Goal: Task Accomplishment & Management: Use online tool/utility

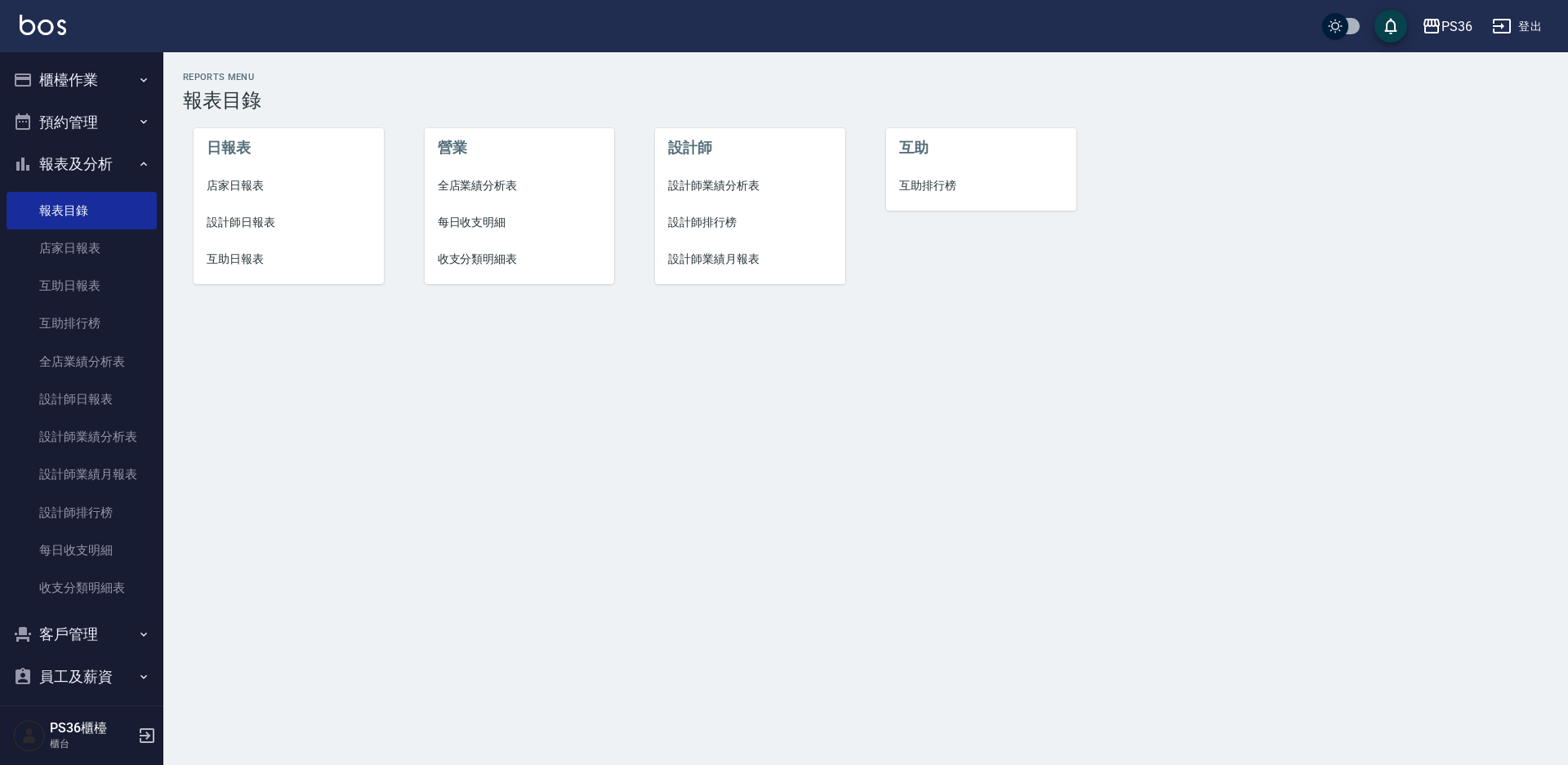
click at [106, 77] on button "櫃檯作業" at bounding box center [81, 80] width 150 height 43
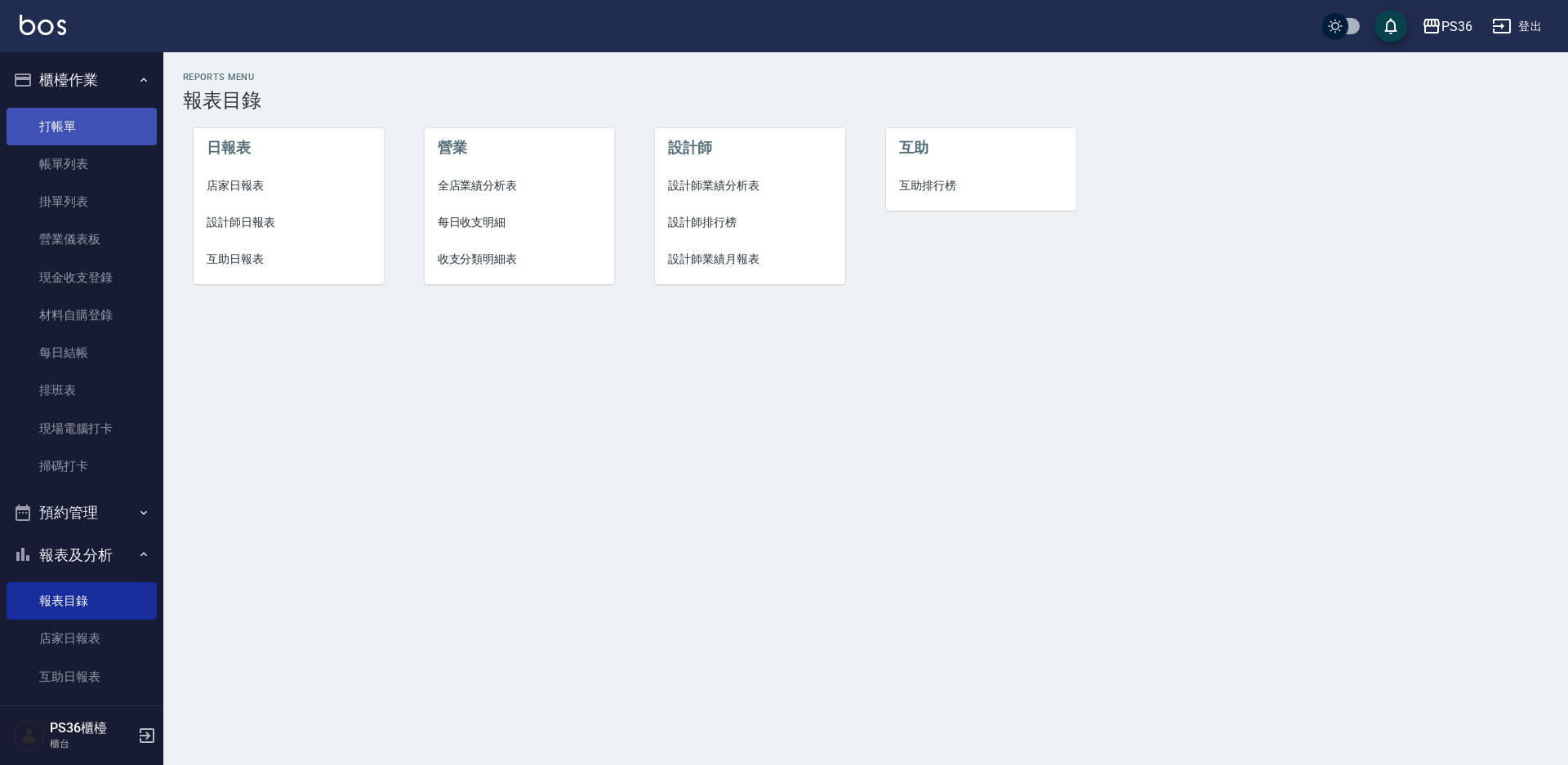
click at [99, 130] on link "打帳單" at bounding box center [81, 126] width 150 height 37
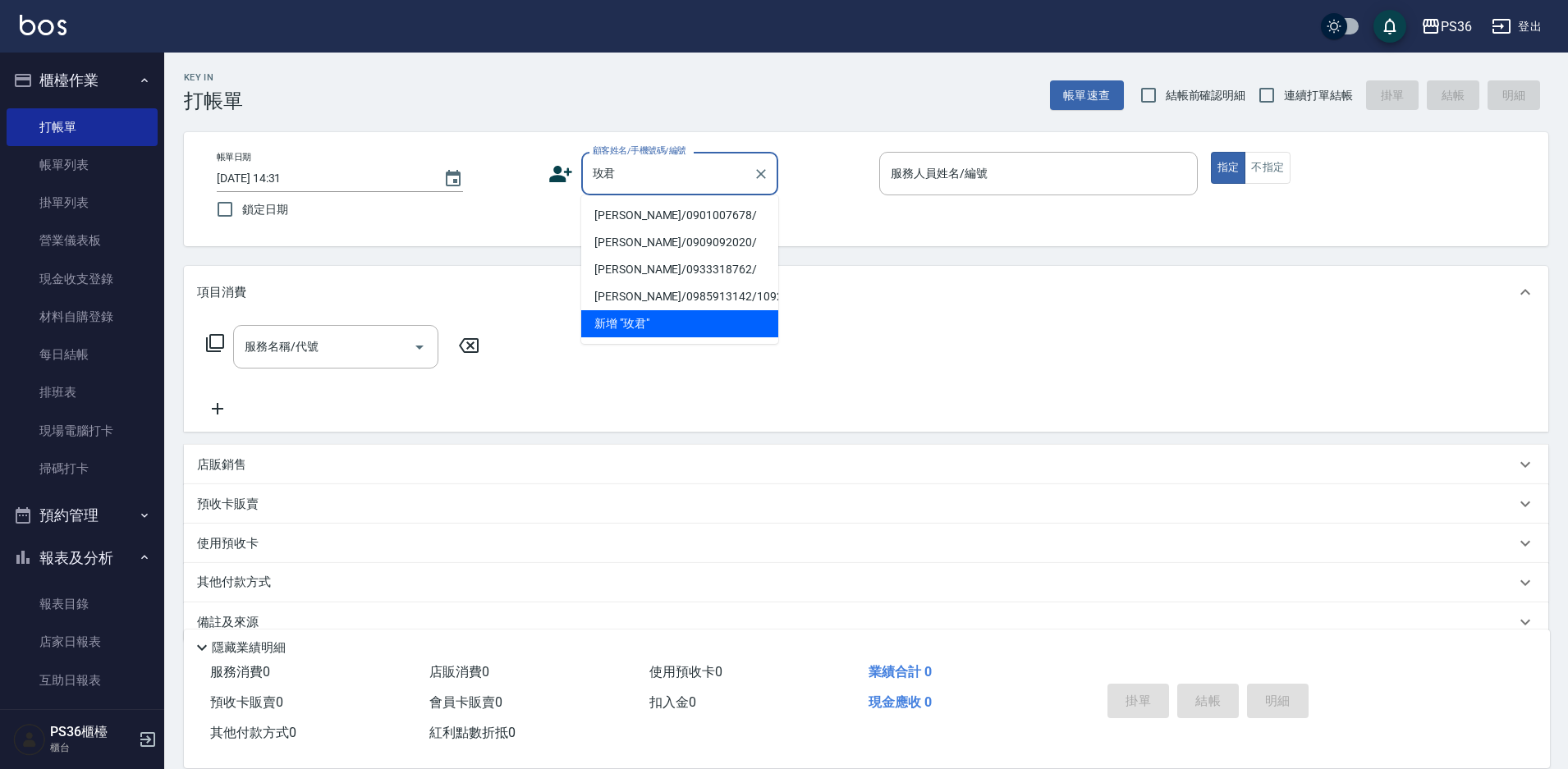
drag, startPoint x: 673, startPoint y: 214, endPoint x: 616, endPoint y: 219, distance: 57.2
click at [673, 214] on li "[PERSON_NAME]/0901007678/" at bounding box center [680, 215] width 197 height 27
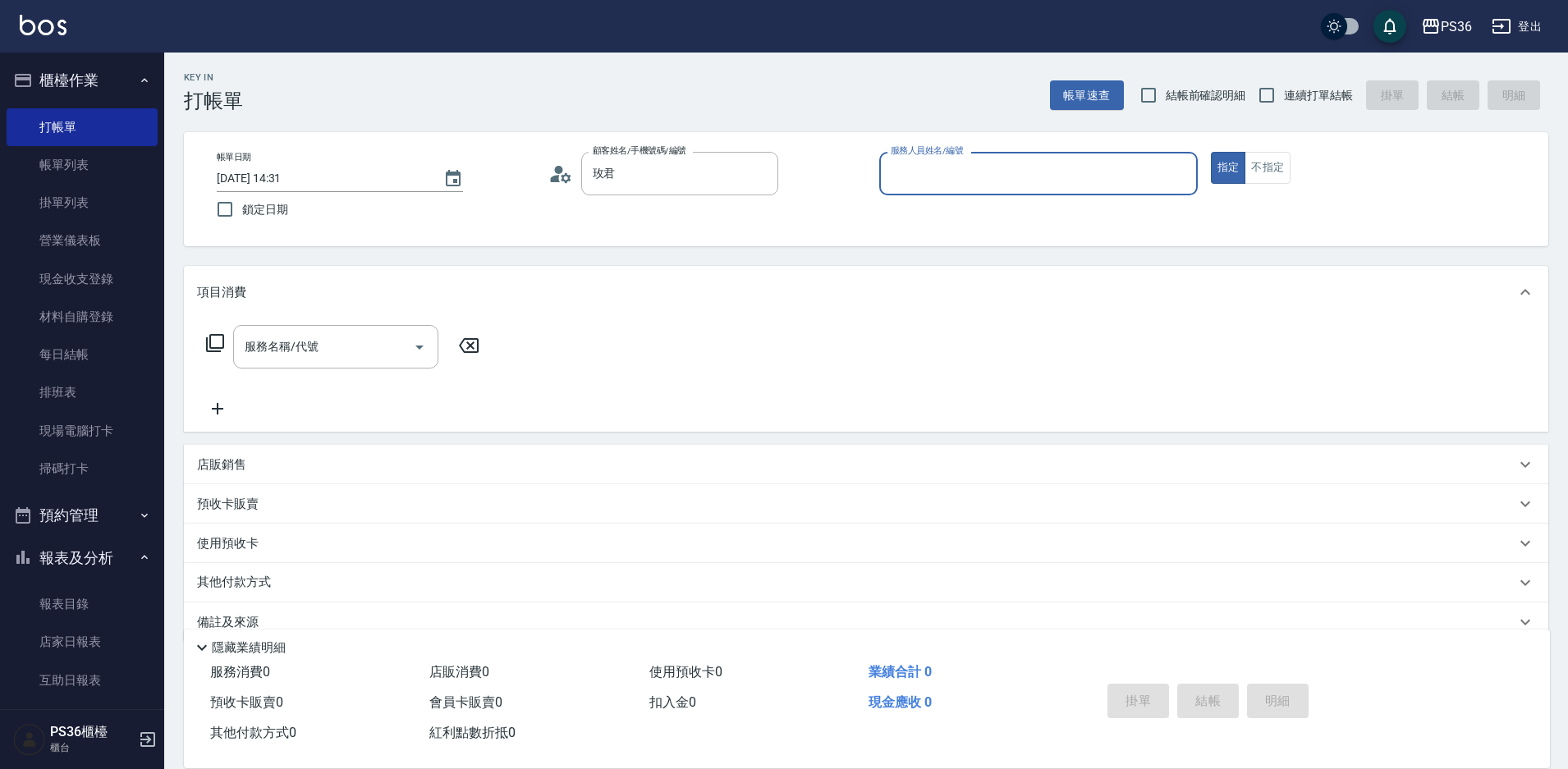
type input "[PERSON_NAME]/0901007678/"
type input "小樂-0"
click at [221, 348] on icon at bounding box center [215, 343] width 18 height 18
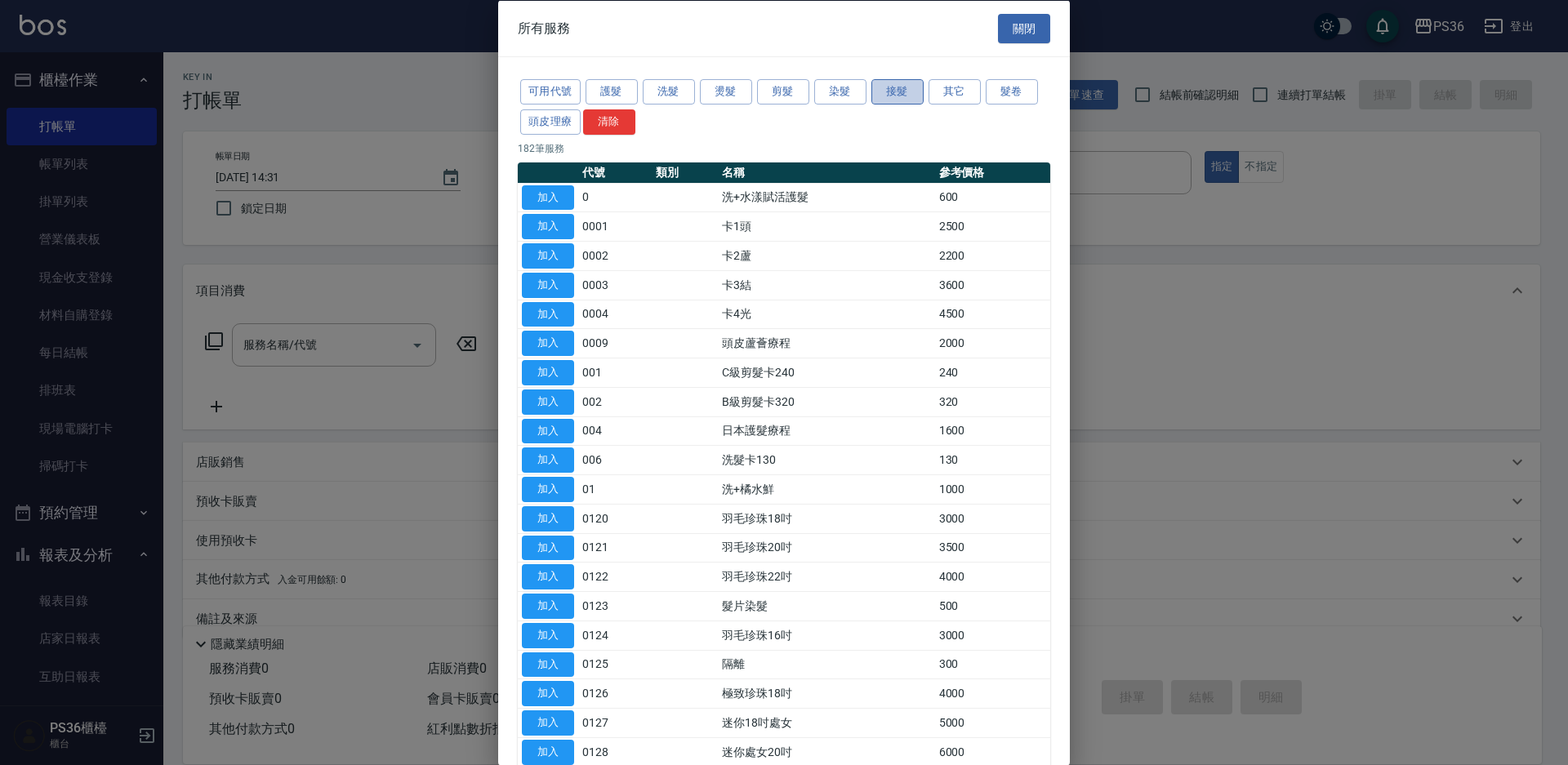
click at [900, 92] on button "接髮" at bounding box center [897, 91] width 52 height 26
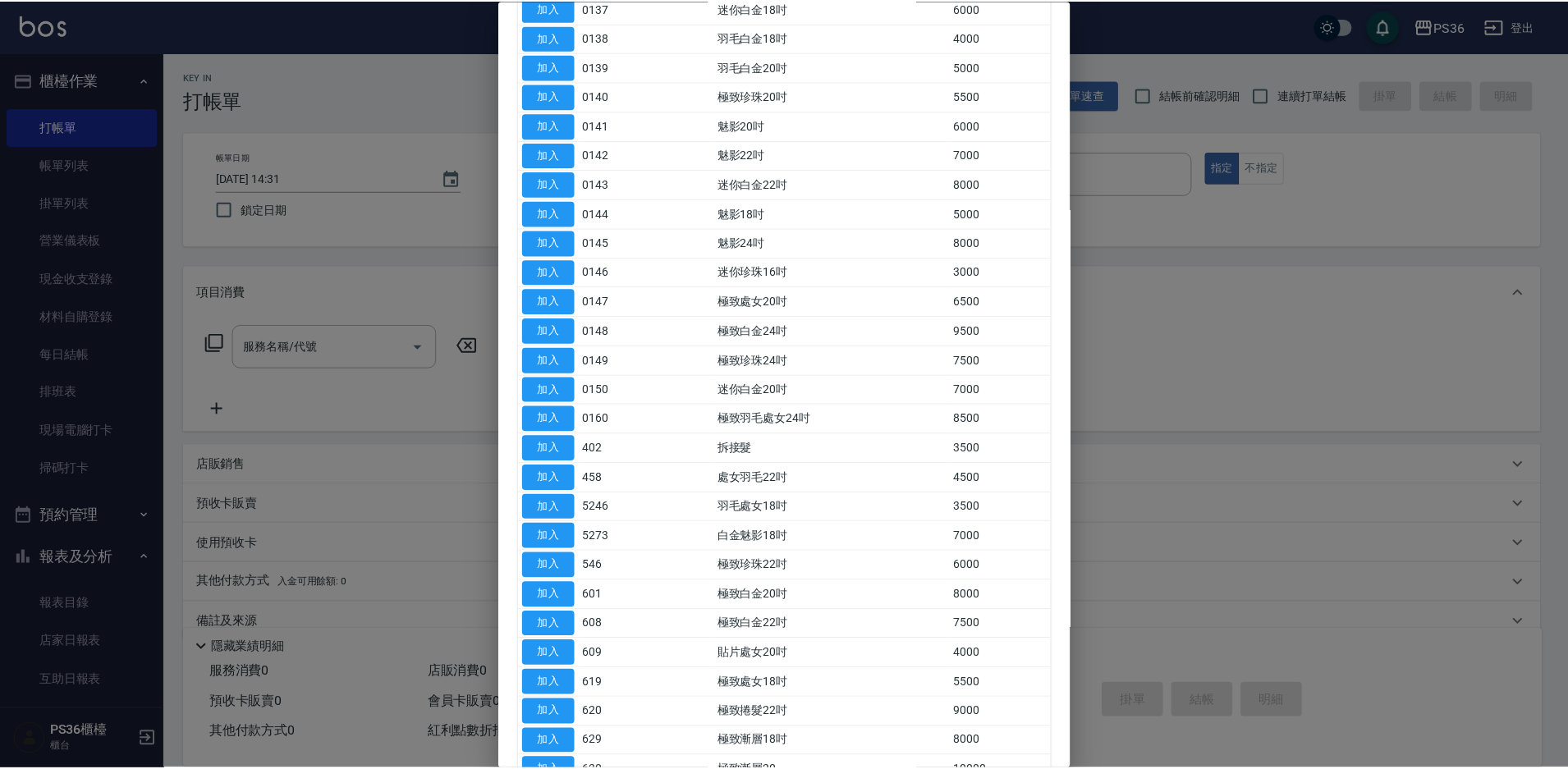
scroll to position [739, 0]
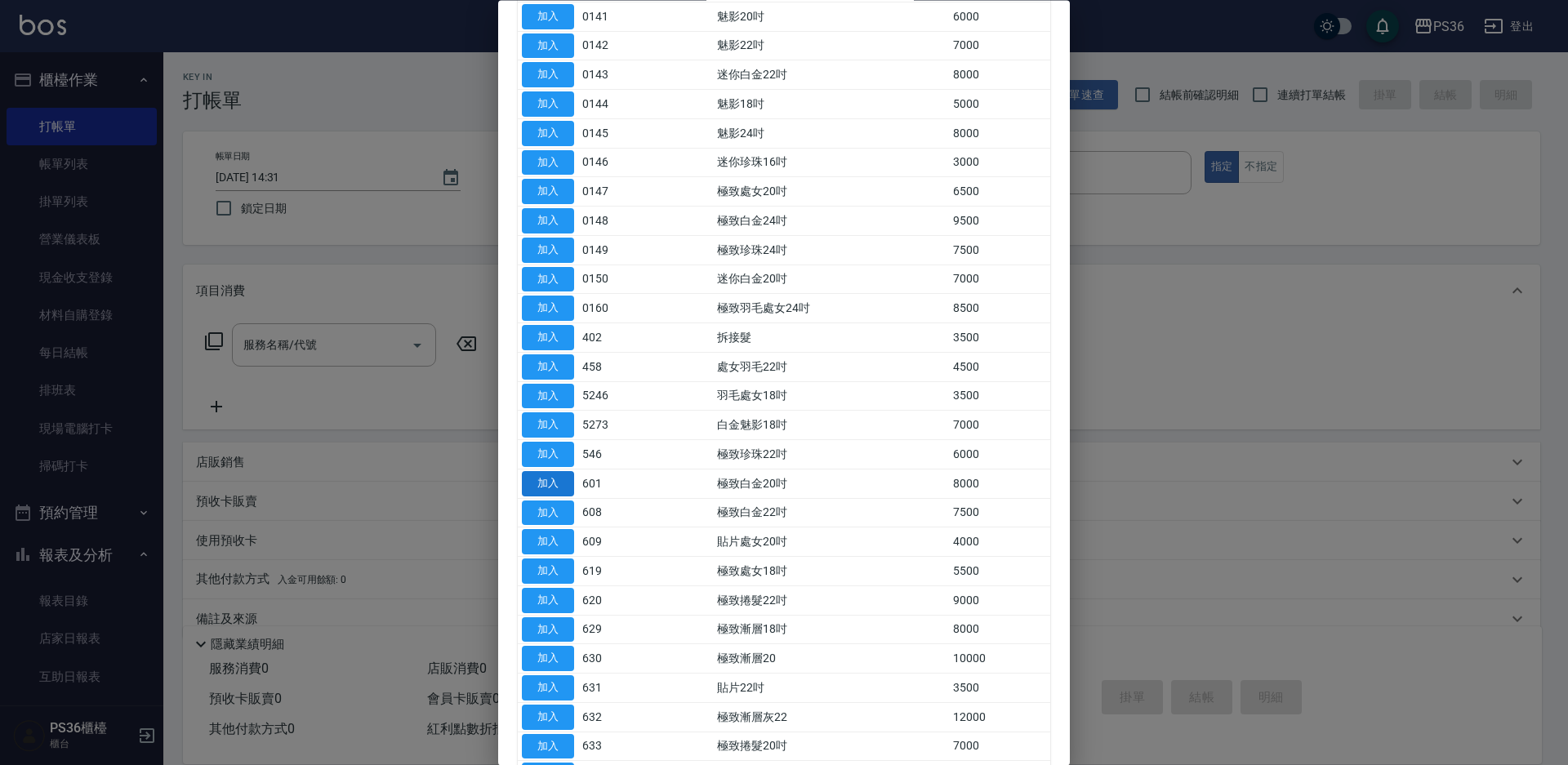
click at [553, 486] on button "加入" at bounding box center [548, 484] width 52 height 26
type input "極致白金20吋(601)"
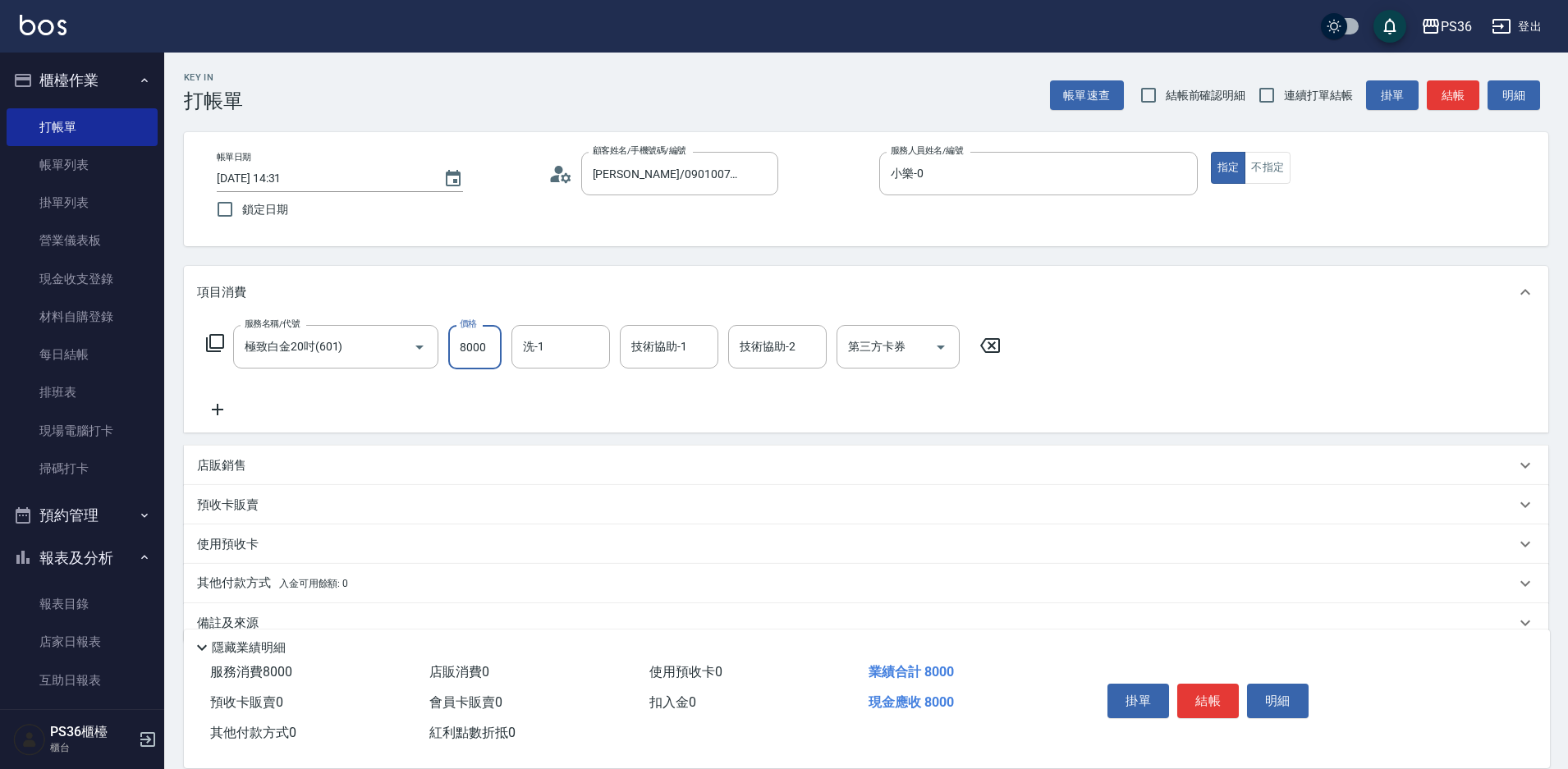
click at [483, 346] on input "8000" at bounding box center [475, 347] width 54 height 45
type input "4999"
click at [215, 348] on icon at bounding box center [215, 343] width 18 height 18
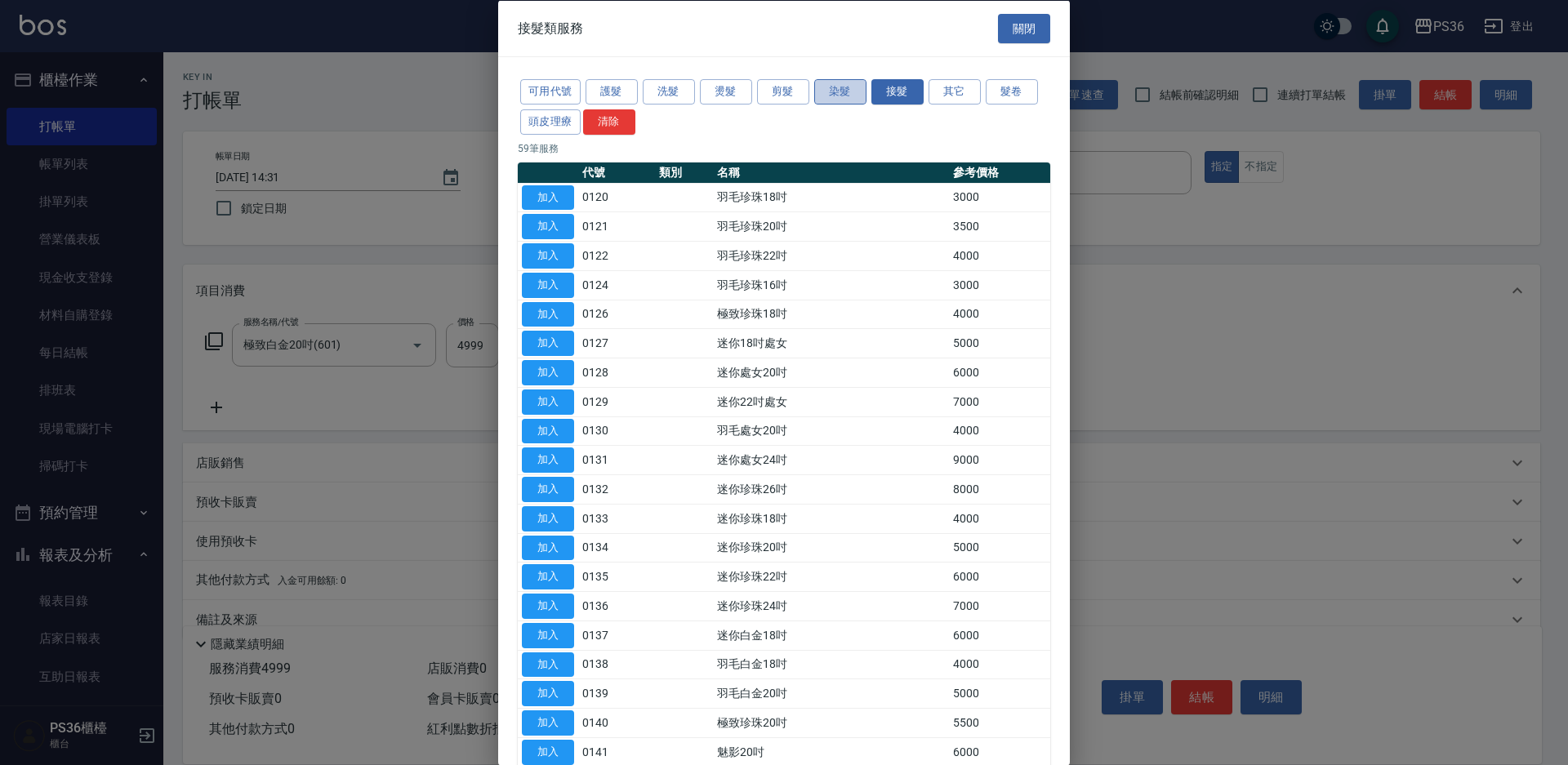
click at [838, 95] on button "染髮" at bounding box center [840, 91] width 52 height 26
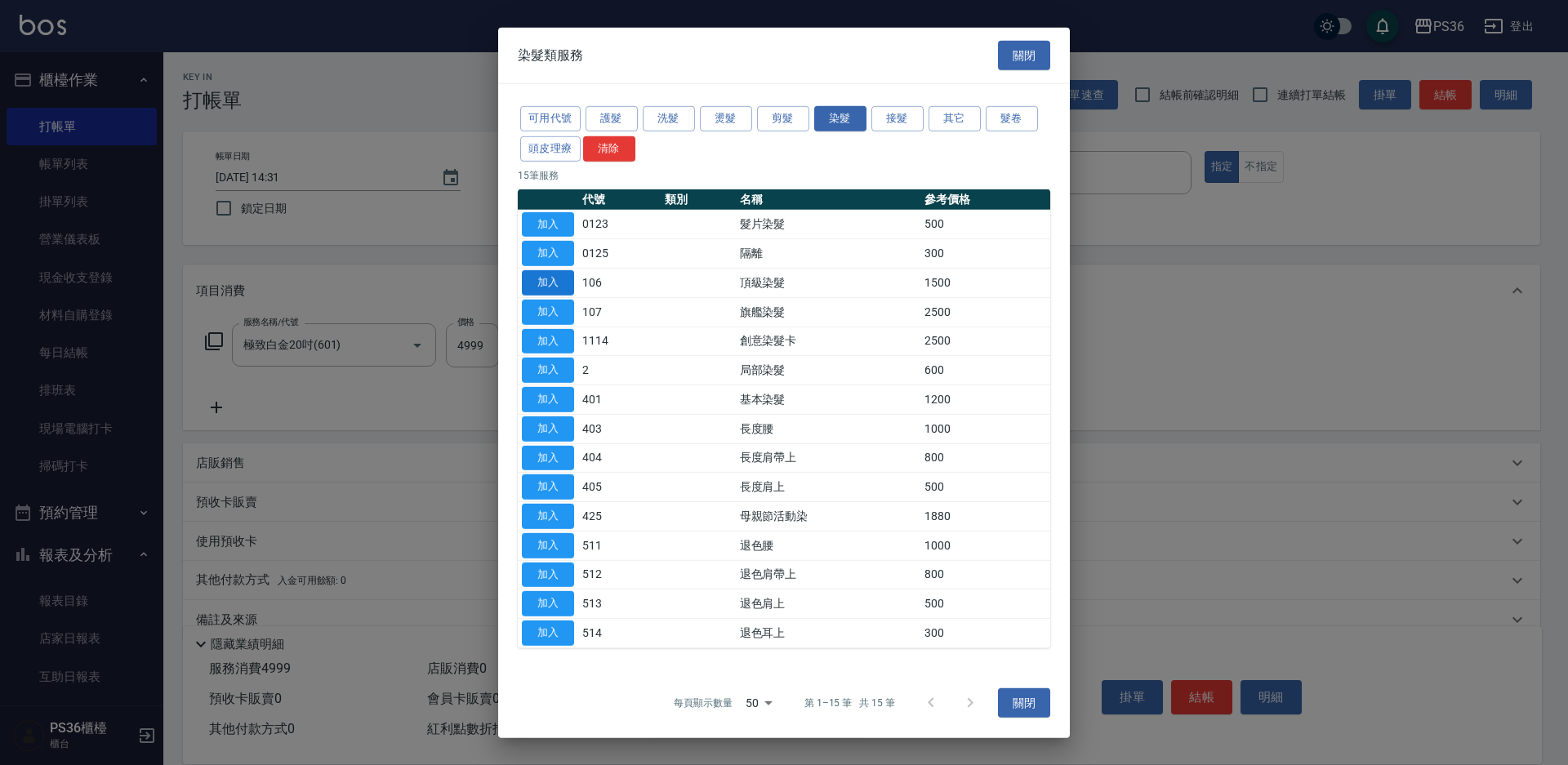
click at [565, 280] on button "加入" at bounding box center [548, 283] width 52 height 26
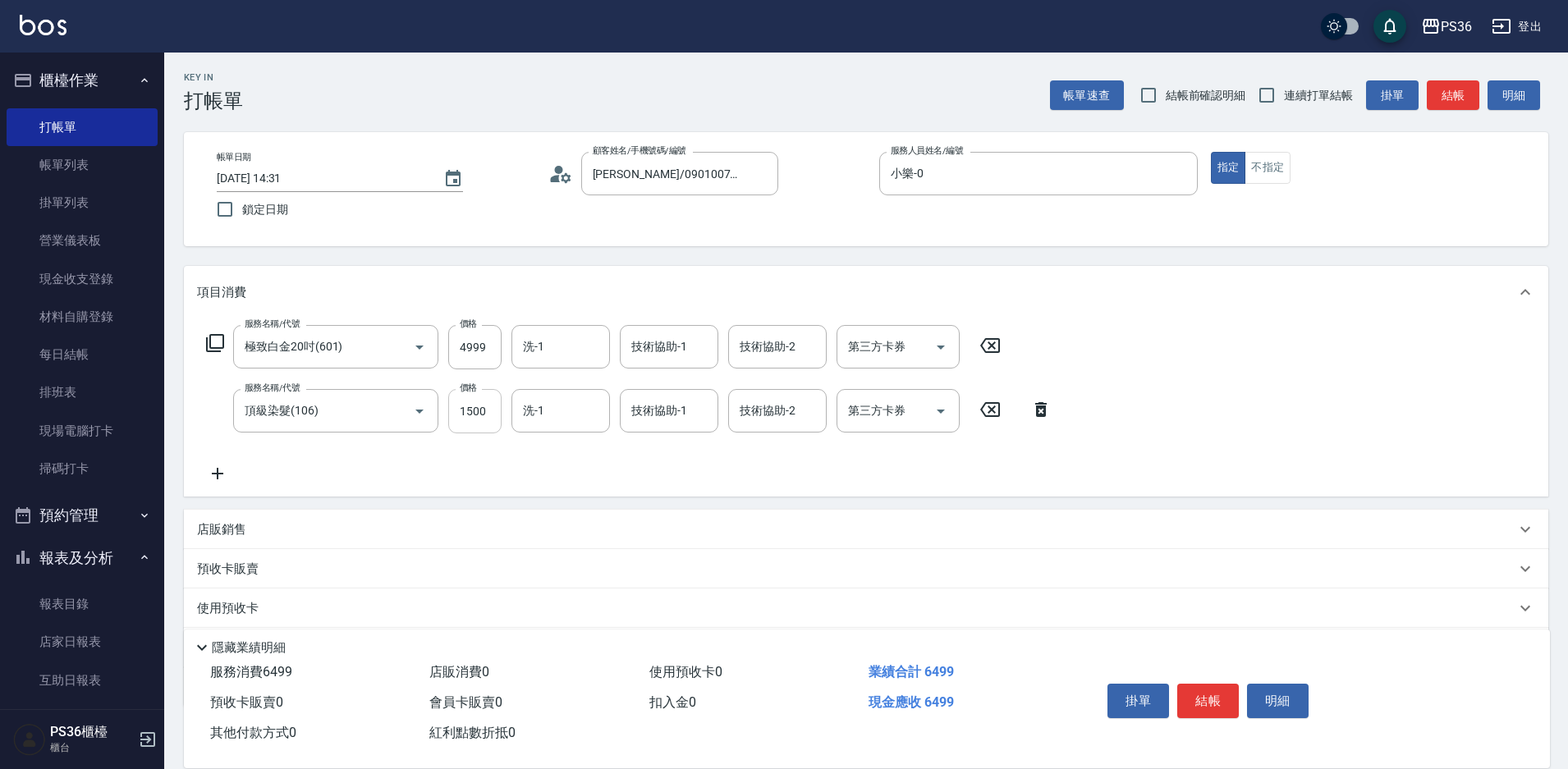
click at [475, 407] on input "1500" at bounding box center [475, 411] width 54 height 45
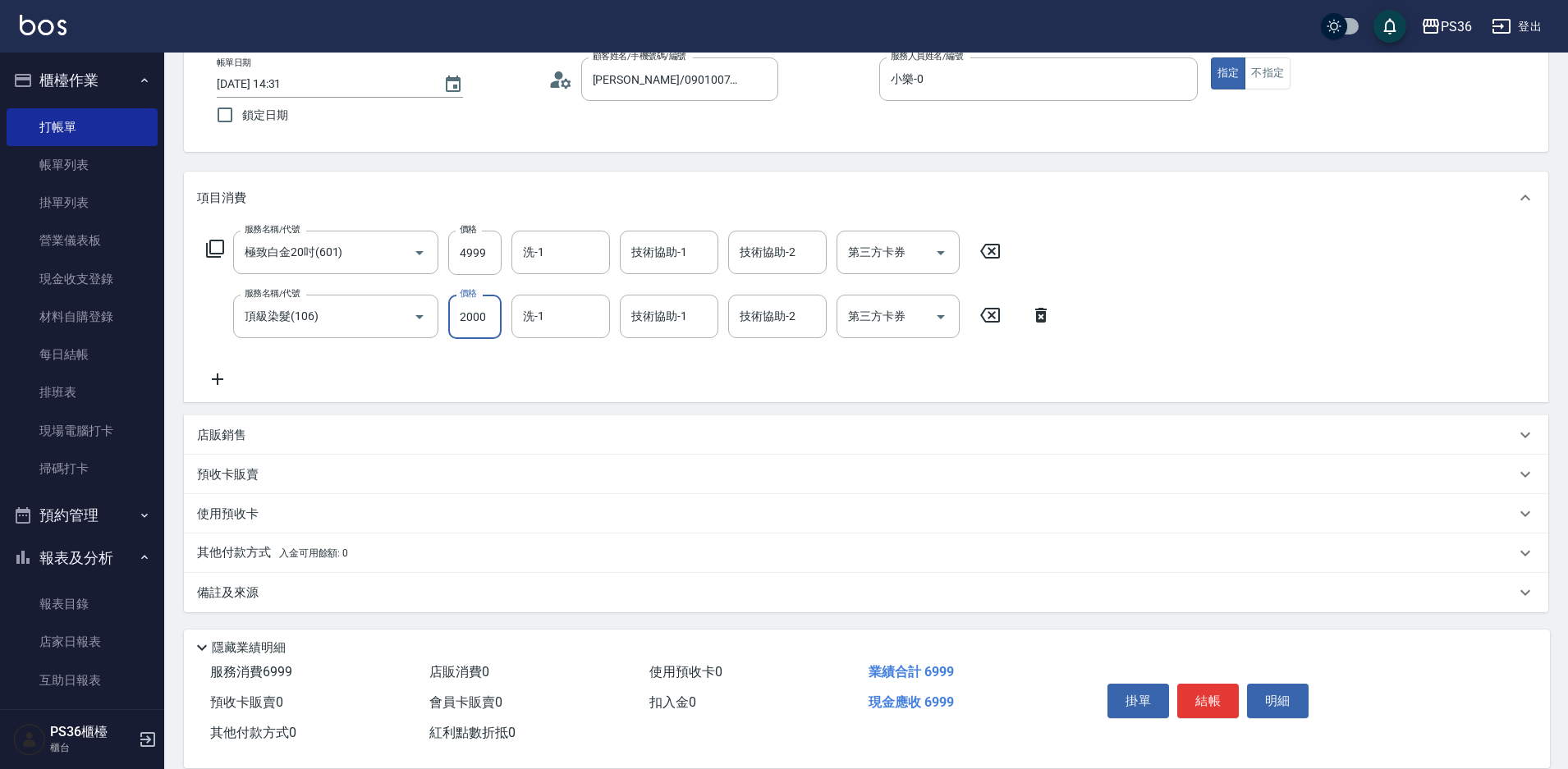
scroll to position [95, 0]
type input "2000"
click at [1201, 692] on button "結帳" at bounding box center [1208, 701] width 62 height 35
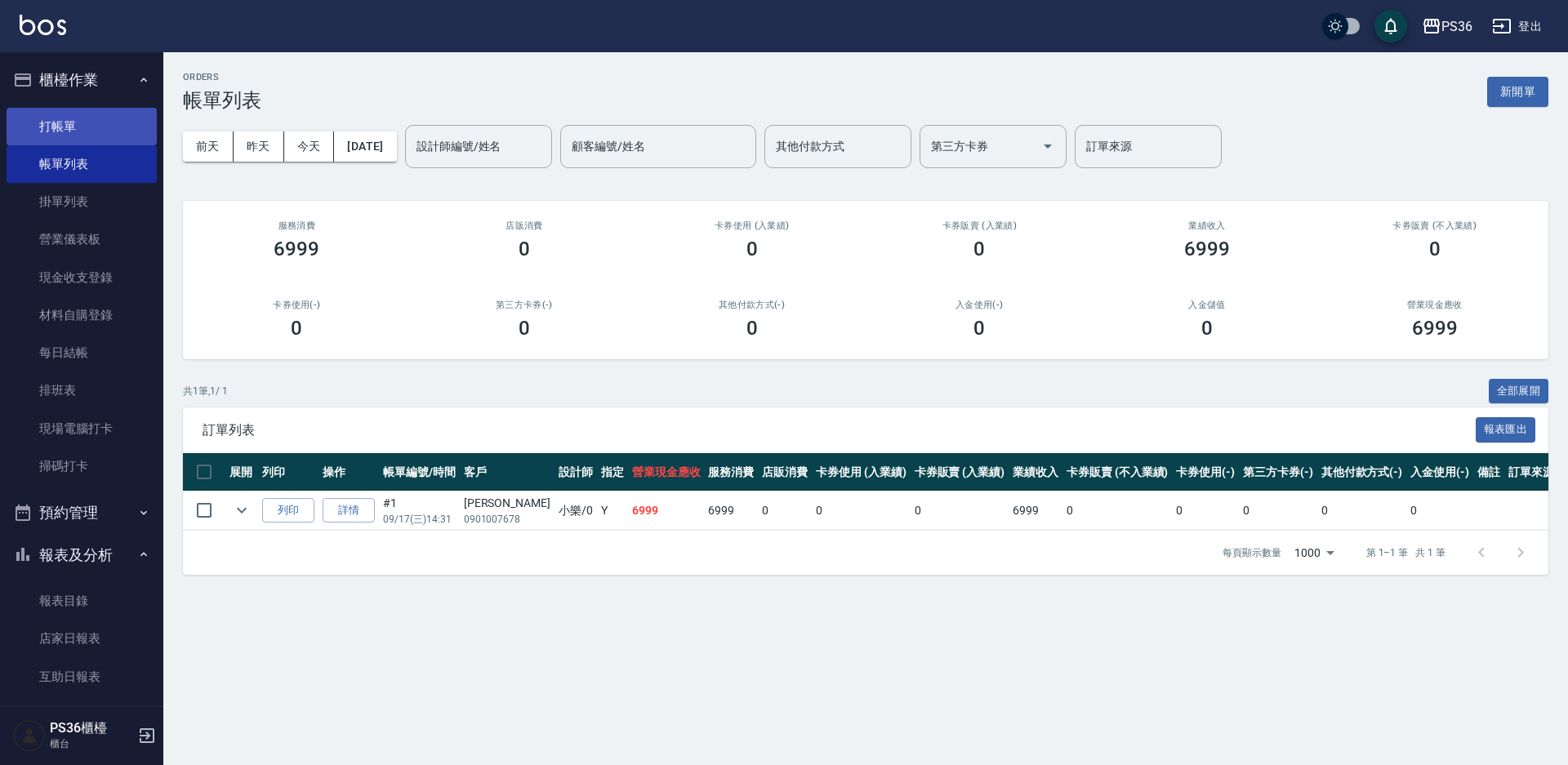
click at [87, 128] on link "打帳單" at bounding box center [81, 126] width 150 height 37
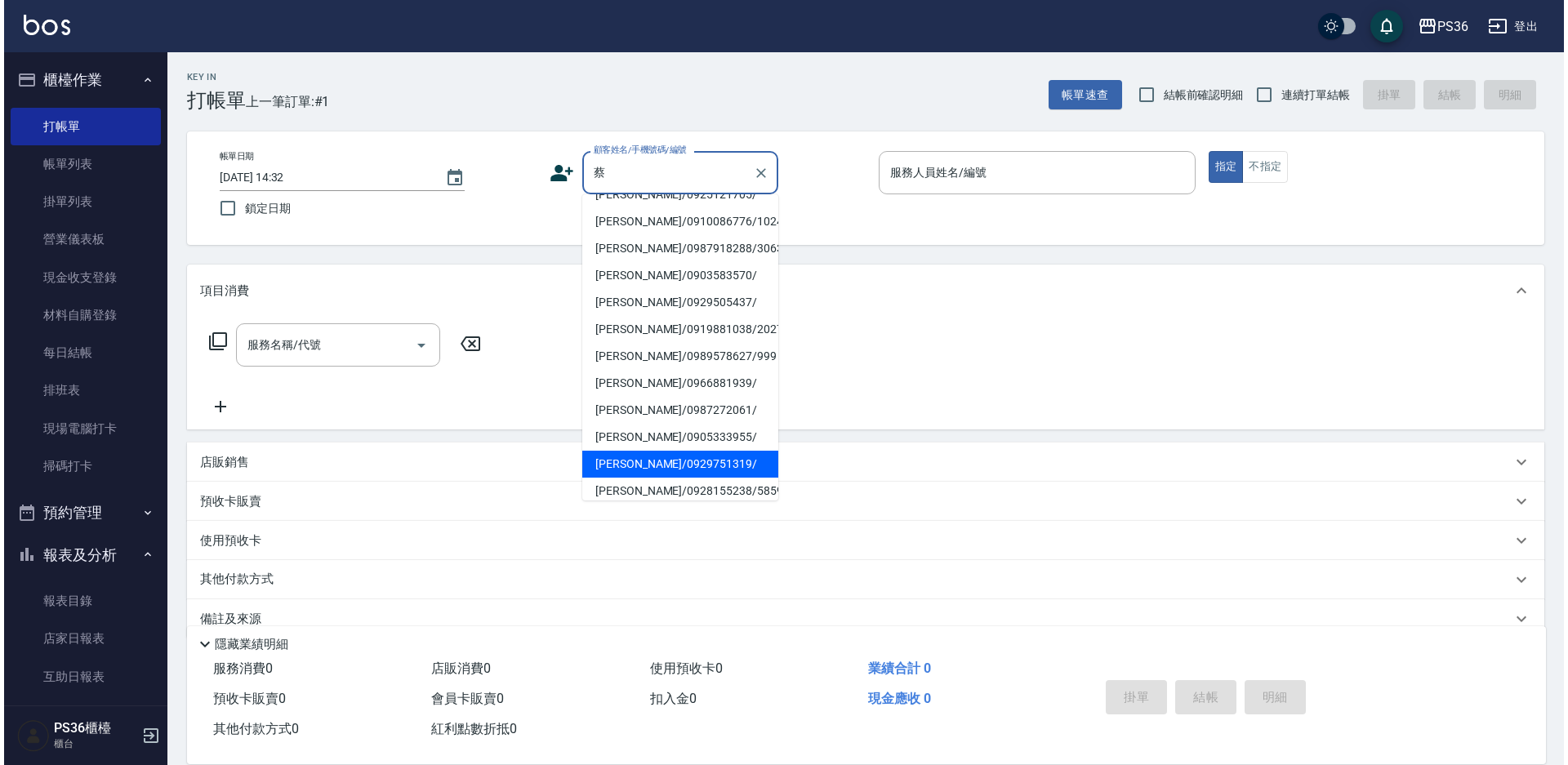
scroll to position [28, 0]
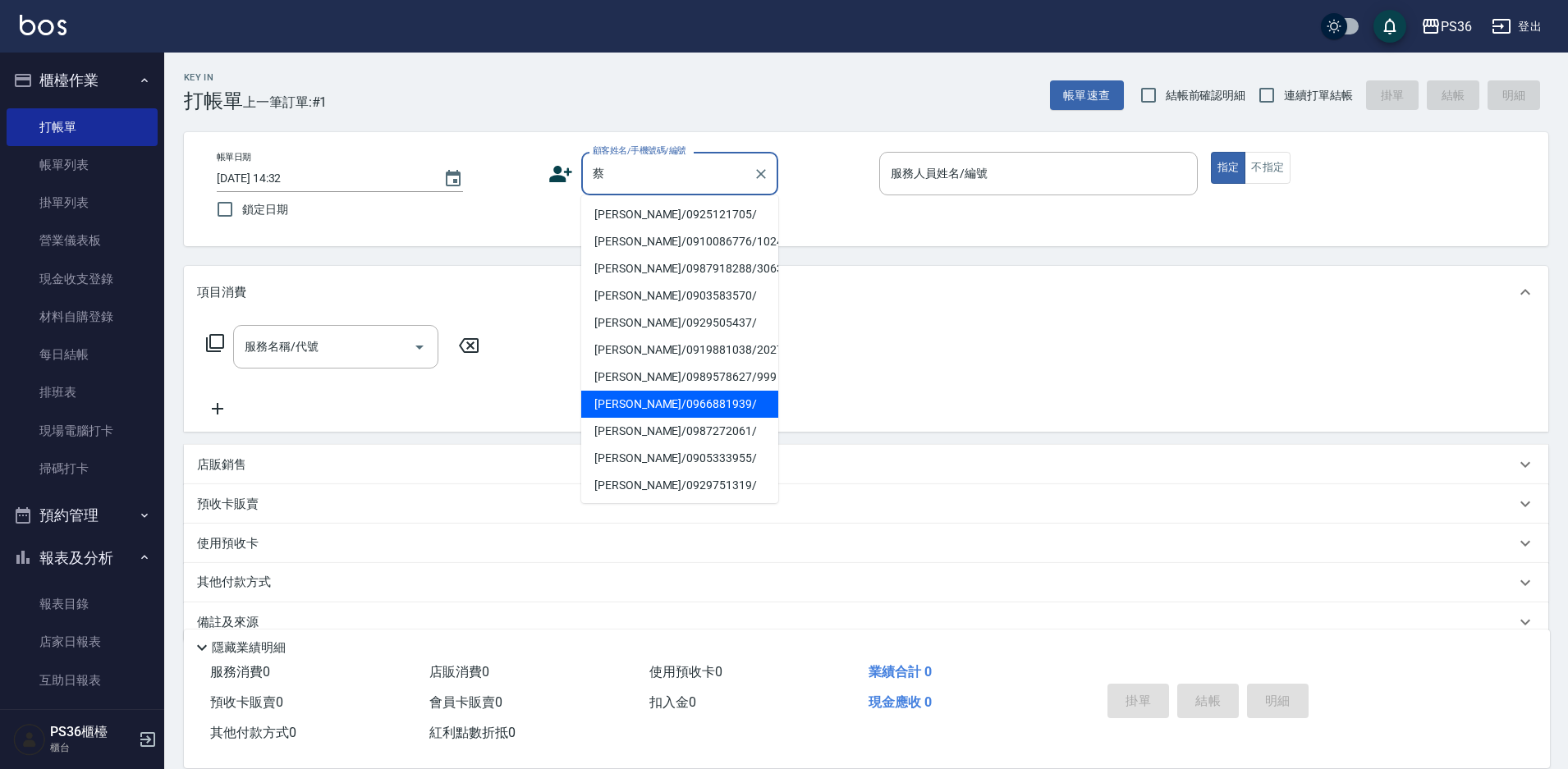
click at [665, 397] on li "[PERSON_NAME]/0966881939/" at bounding box center [680, 404] width 197 height 27
type input "[PERSON_NAME]/0966881939/"
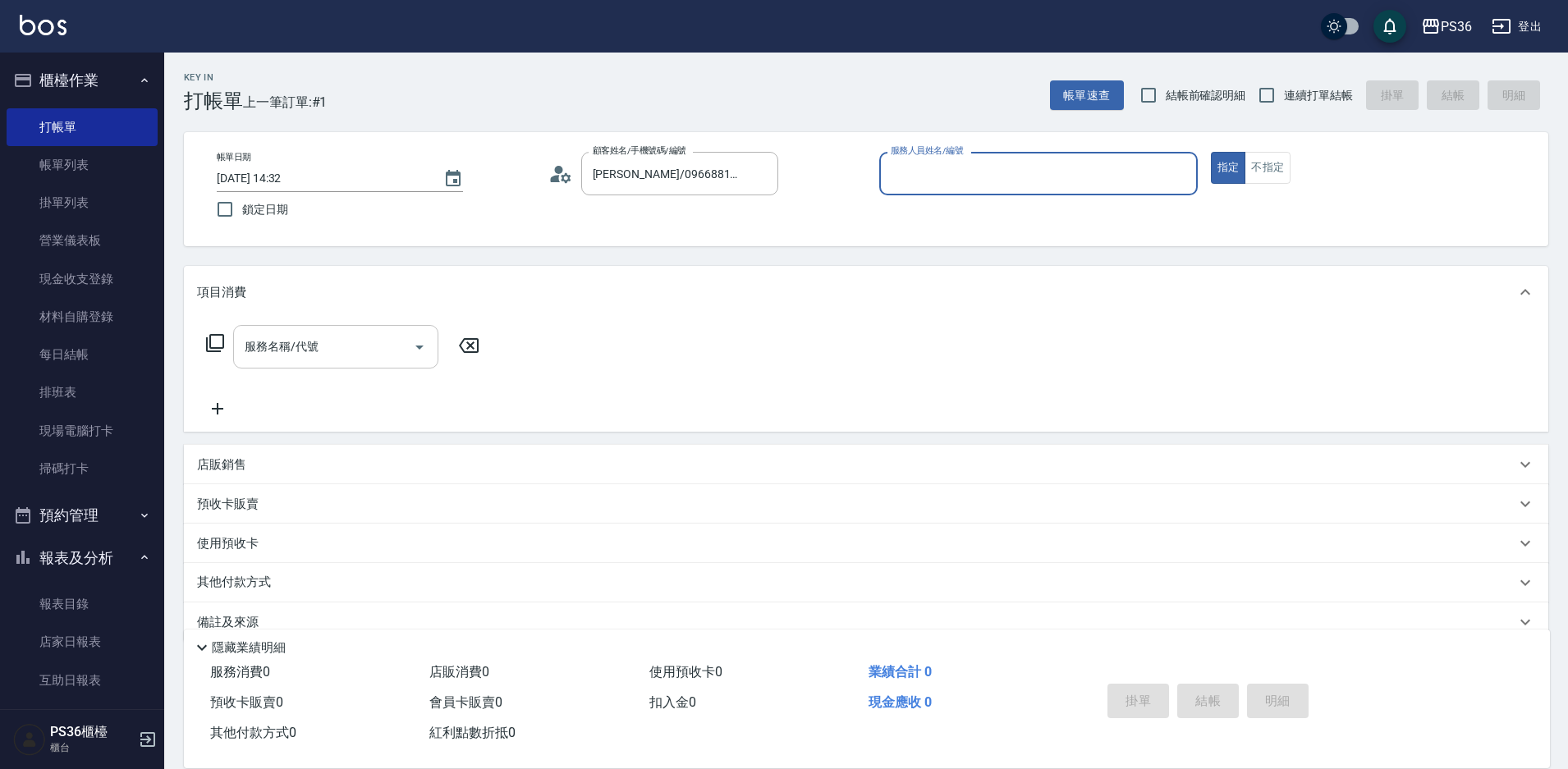
type input "小樂-0"
click at [209, 338] on icon at bounding box center [215, 343] width 20 height 20
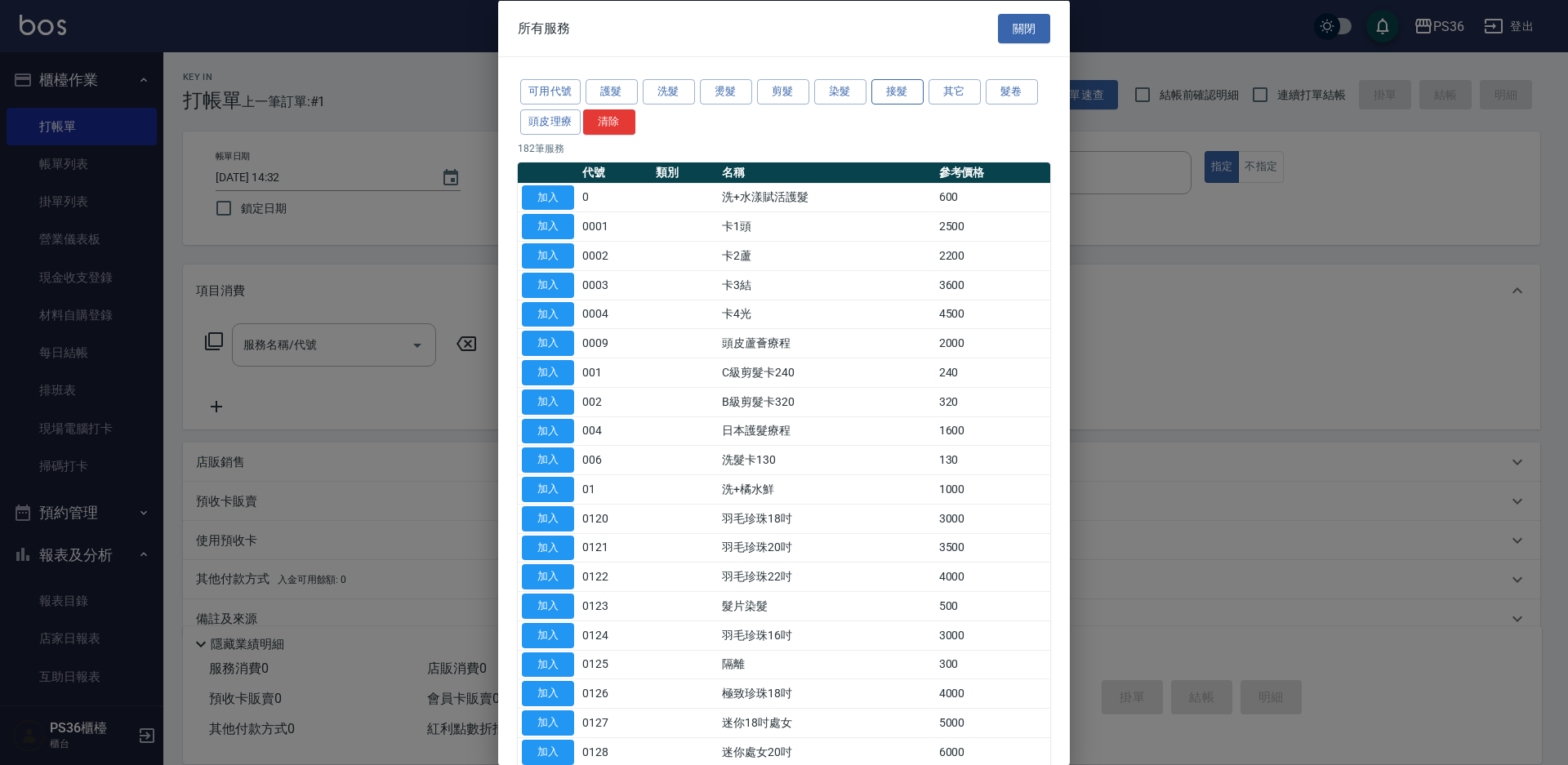
click at [893, 103] on button "接髮" at bounding box center [897, 91] width 52 height 26
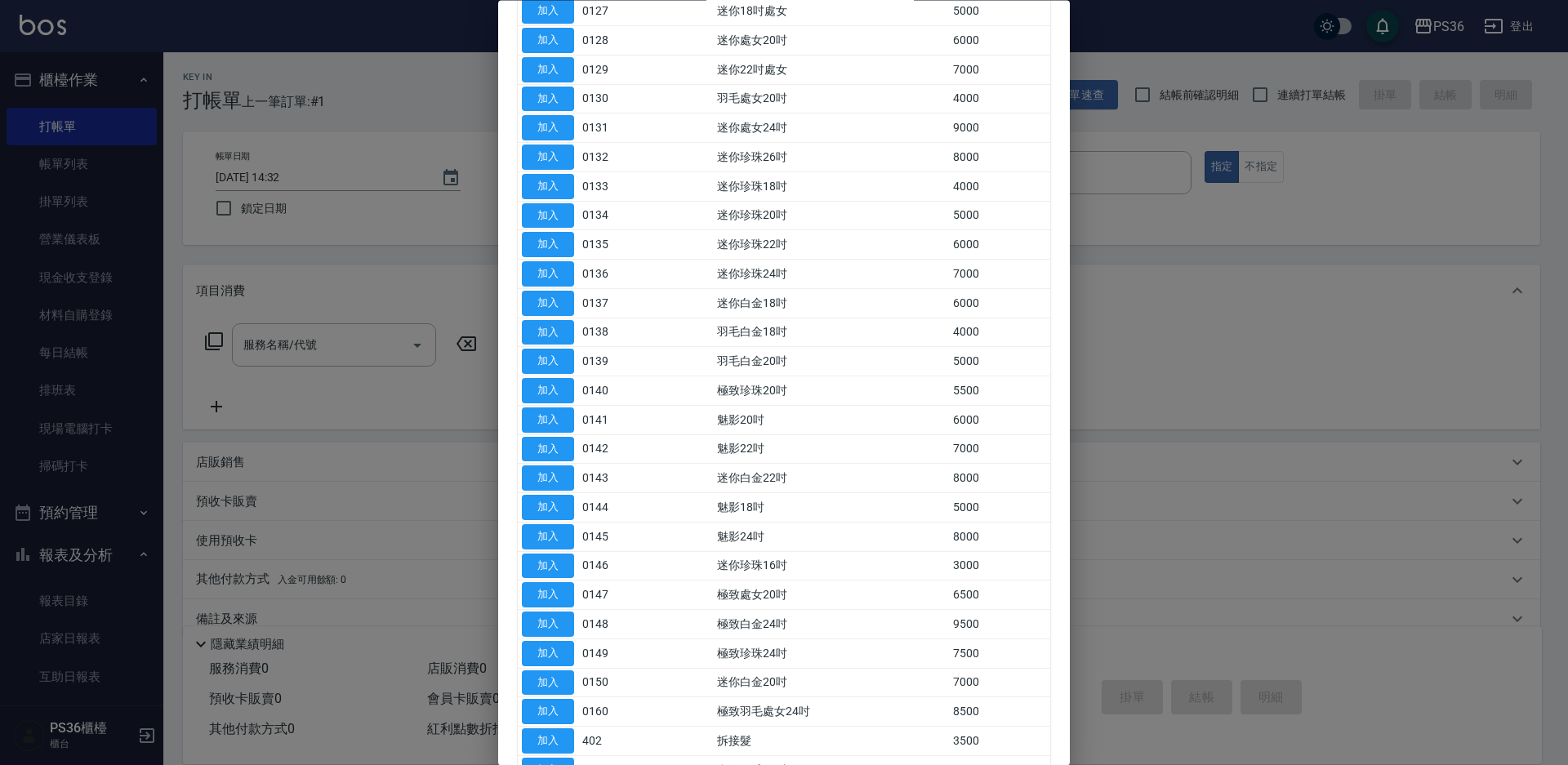
scroll to position [735, 0]
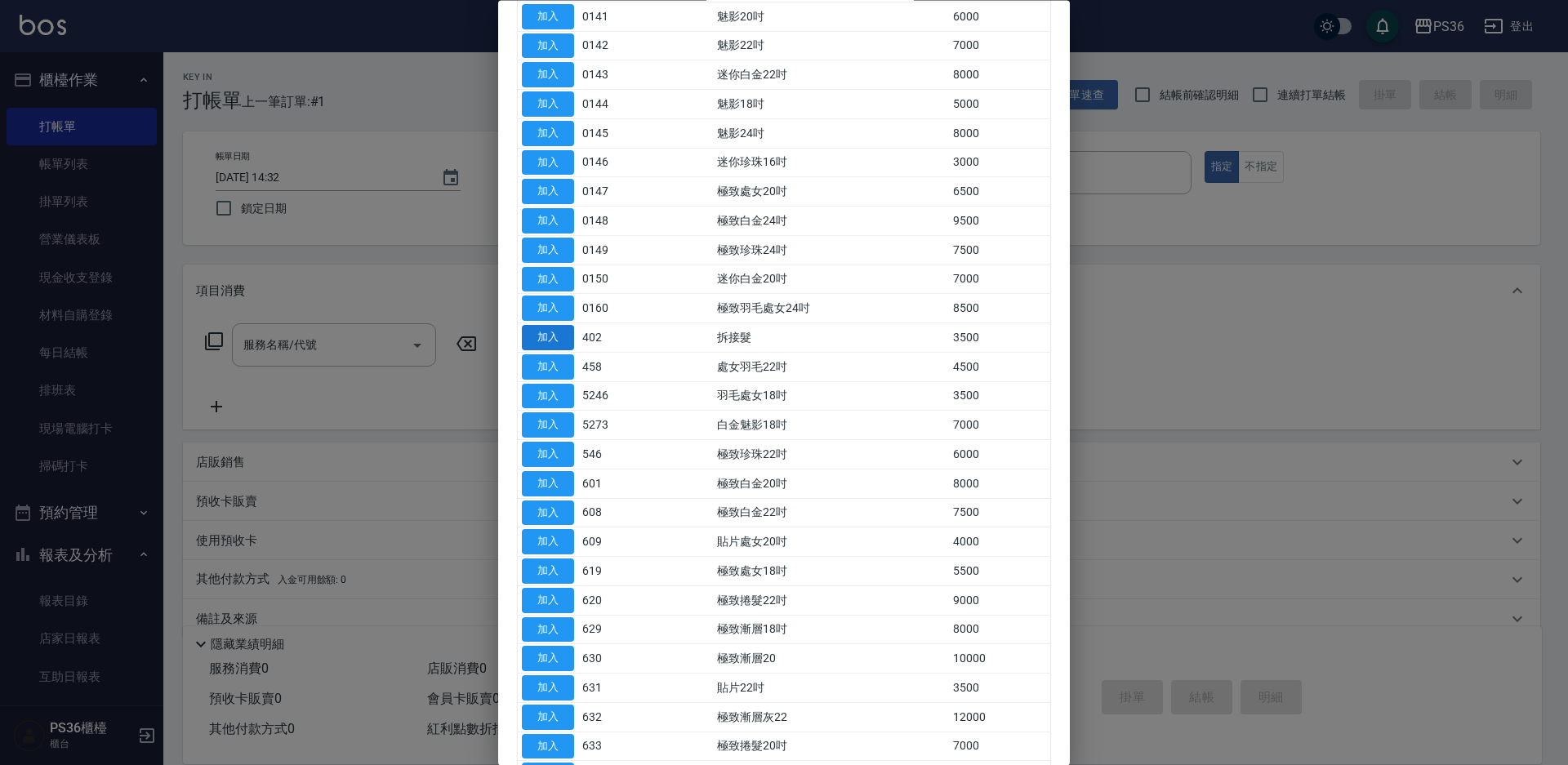
click at [547, 339] on button "加入" at bounding box center [548, 338] width 52 height 26
type input "拆接髮(402)"
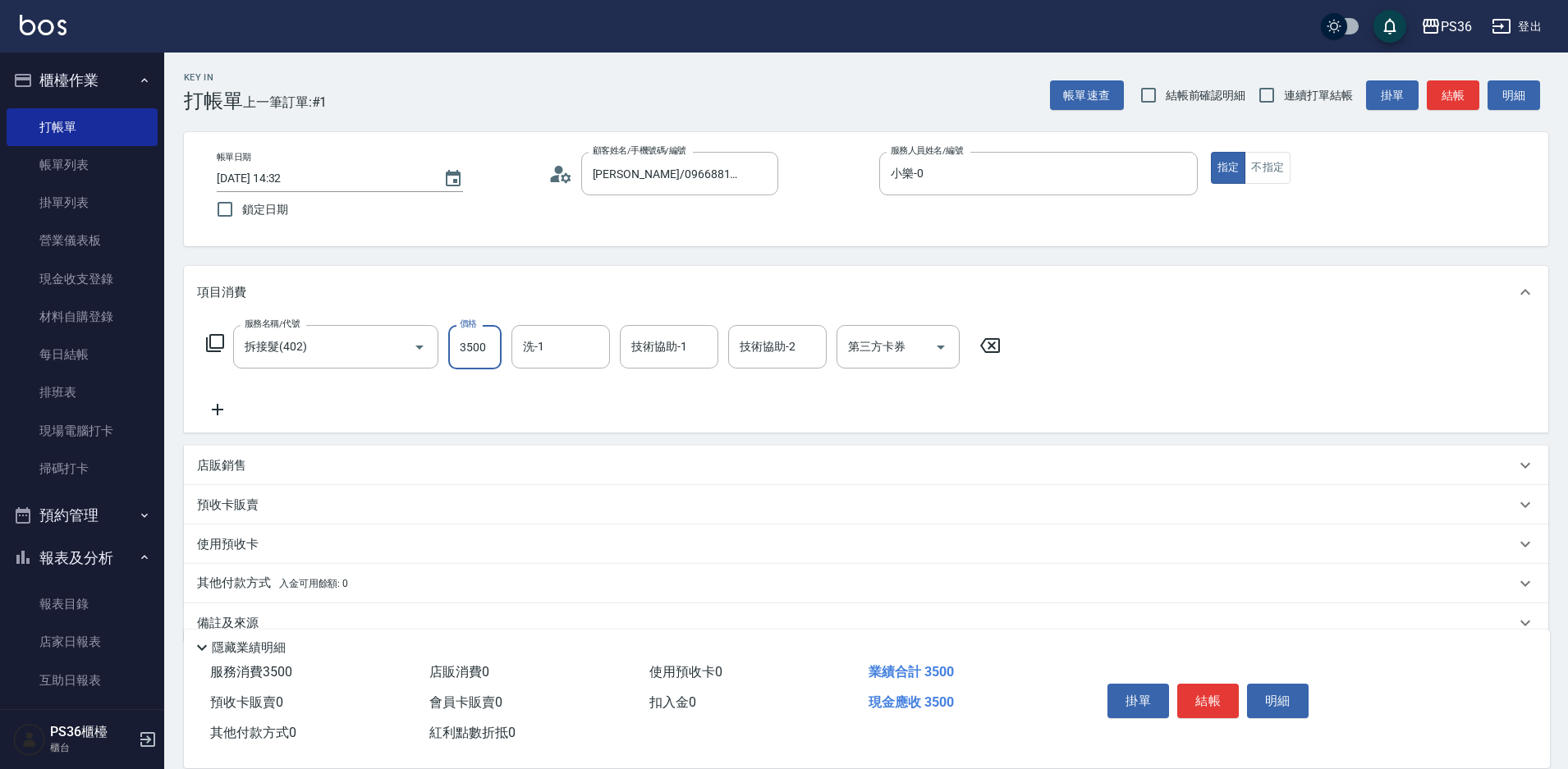
click at [495, 352] on input "3500" at bounding box center [475, 347] width 54 height 45
type input "4000"
click at [1198, 701] on button "結帳" at bounding box center [1208, 701] width 62 height 35
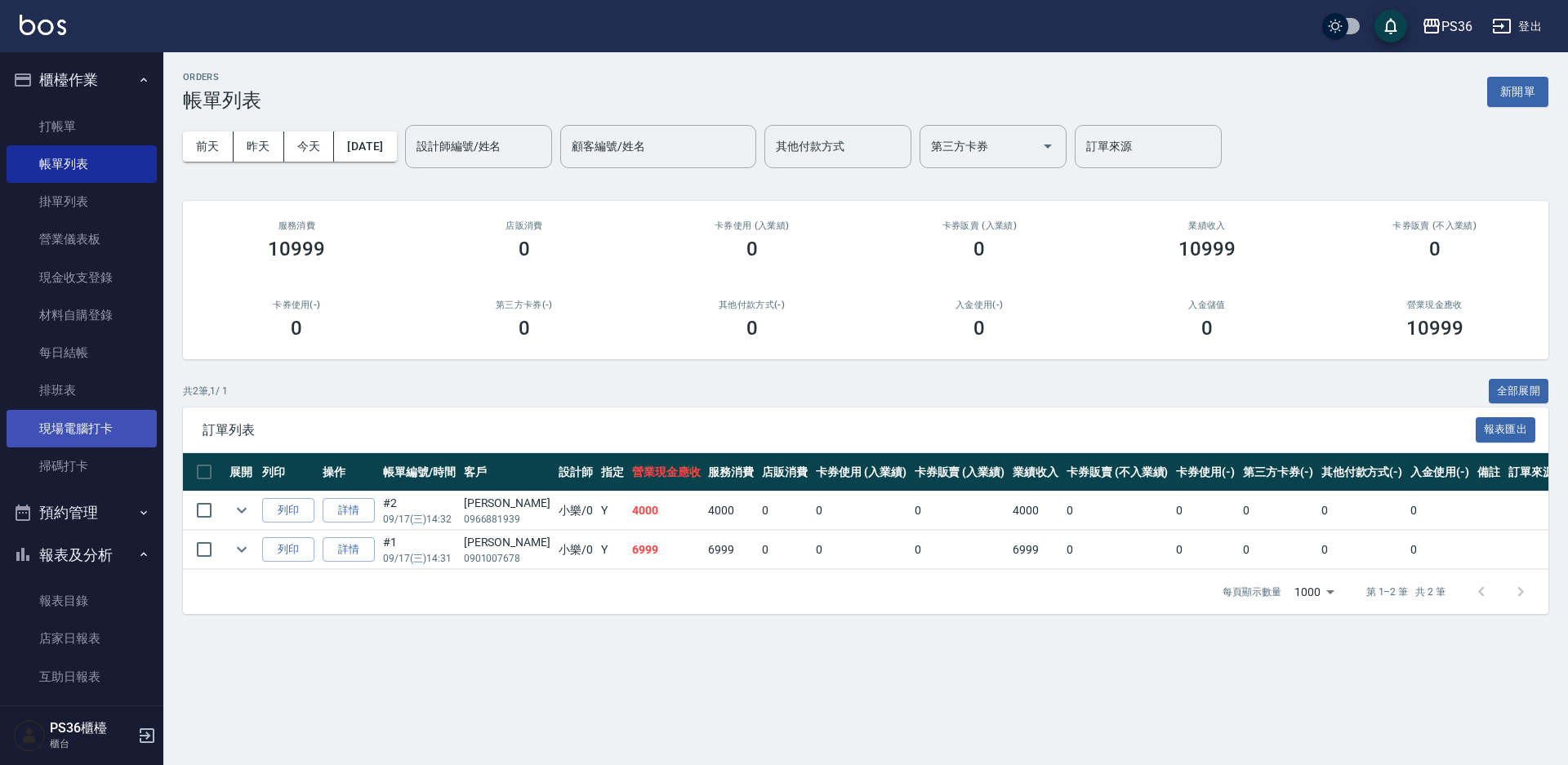
scroll to position [163, 0]
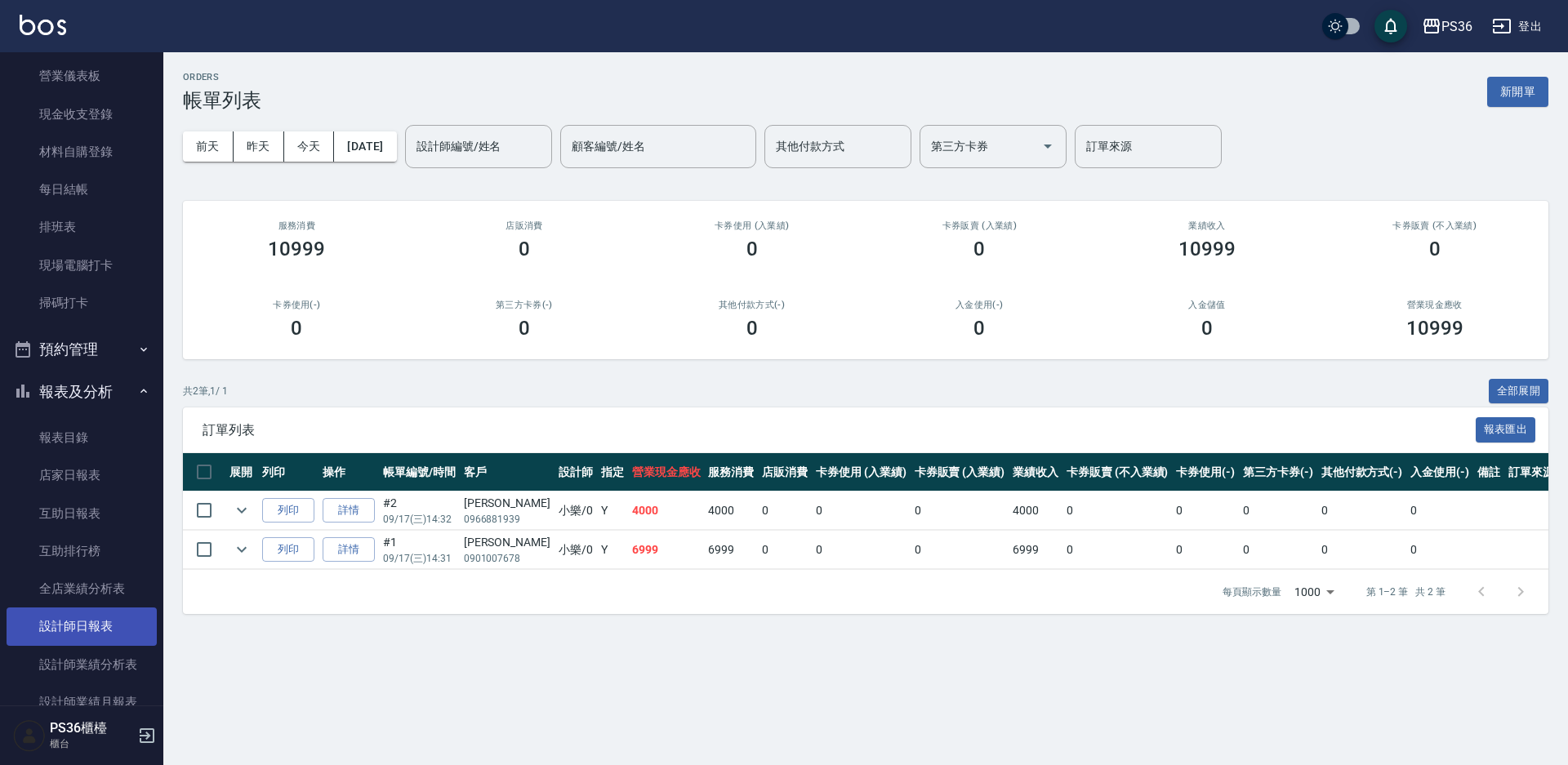
click at [95, 624] on link "設計師日報表" at bounding box center [81, 627] width 150 height 37
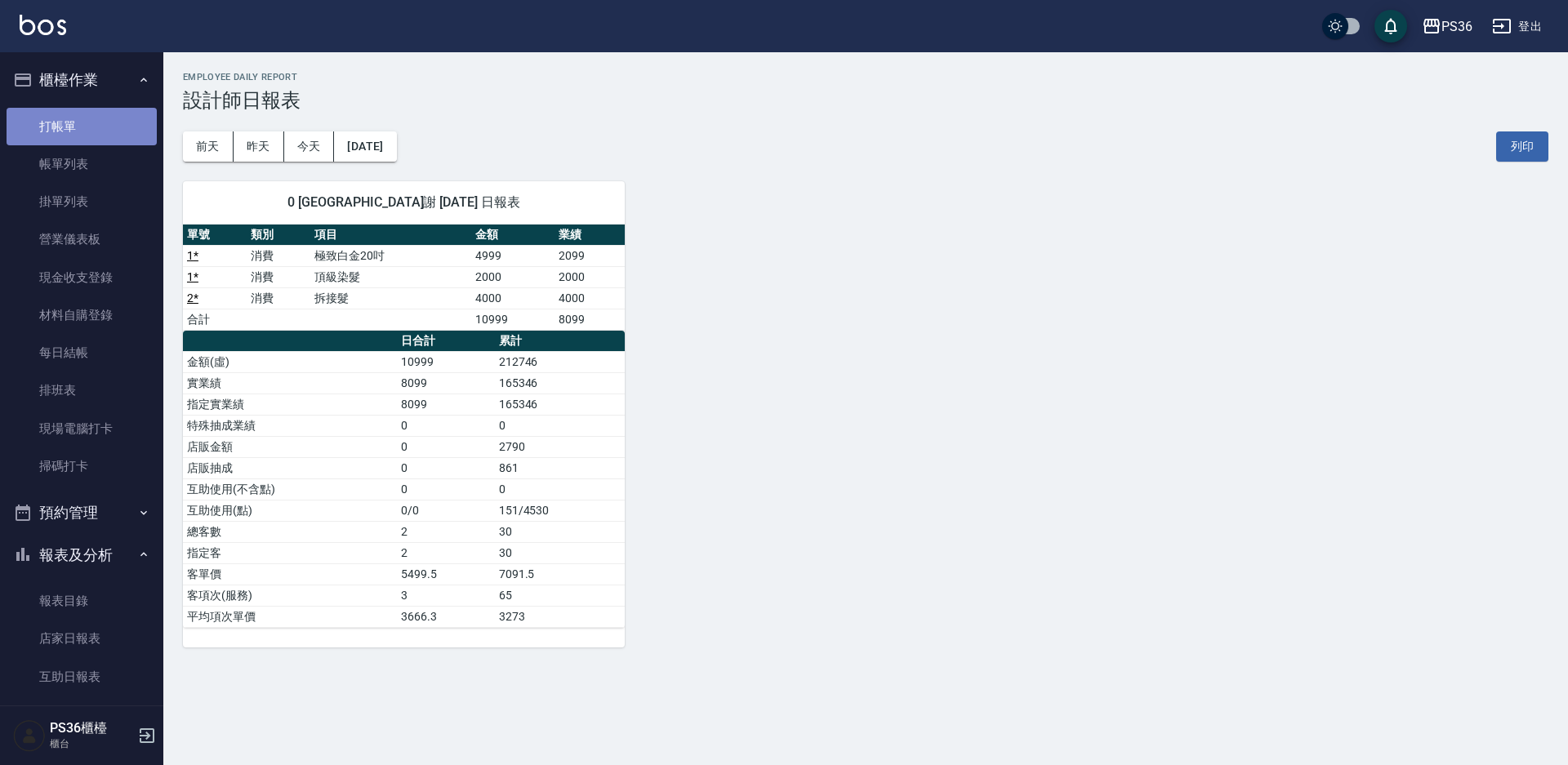
click at [107, 130] on link "打帳單" at bounding box center [81, 126] width 150 height 37
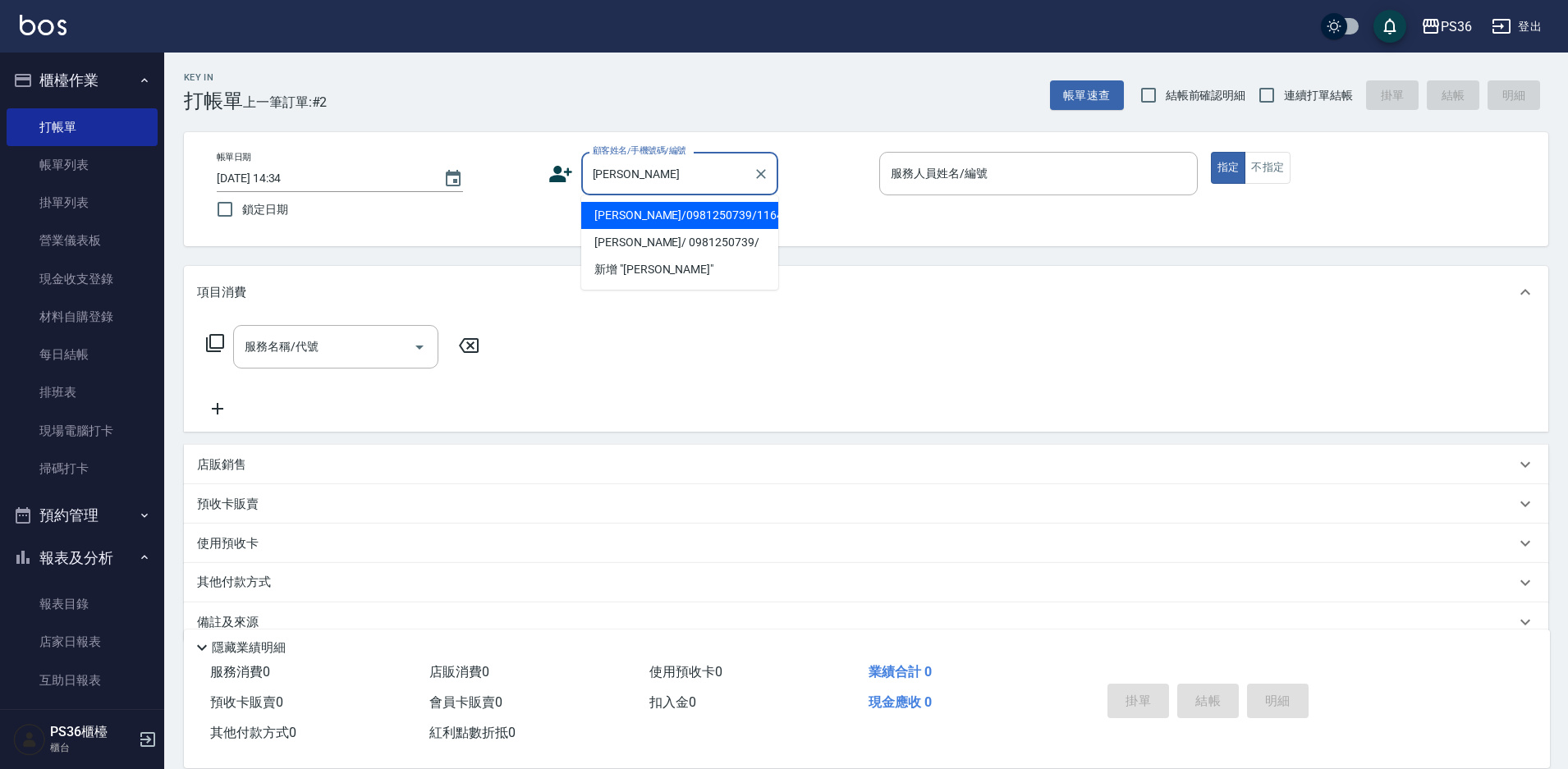
click at [612, 218] on li "[PERSON_NAME]/0981250739/11647" at bounding box center [680, 215] width 197 height 27
type input "[PERSON_NAME]/0981250739/11647"
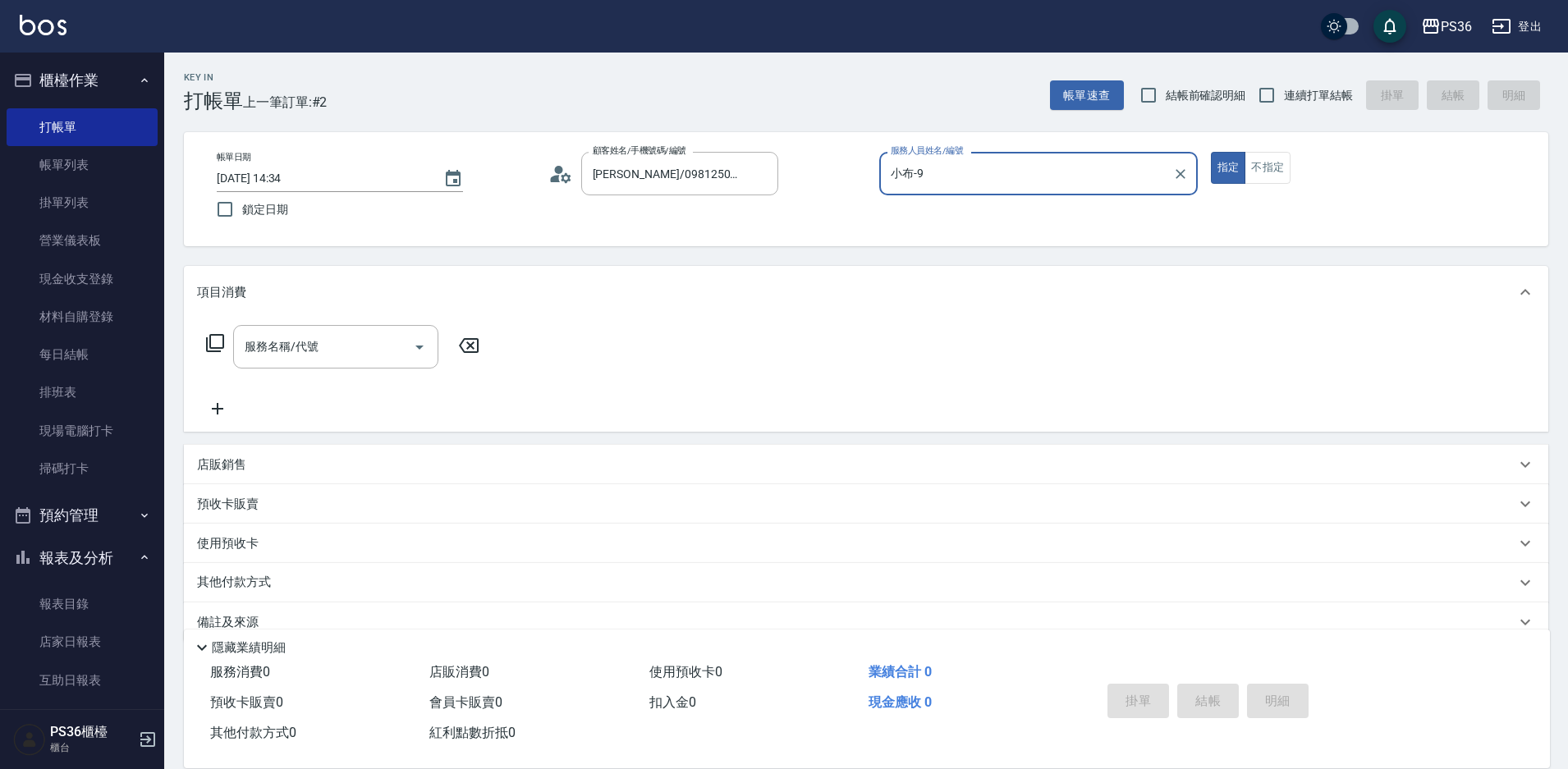
type input "小布-9"
click at [270, 351] on div "服務名稱/代號 服務名稱/代號" at bounding box center [335, 346] width 205 height 44
click at [208, 336] on icon at bounding box center [215, 343] width 20 height 20
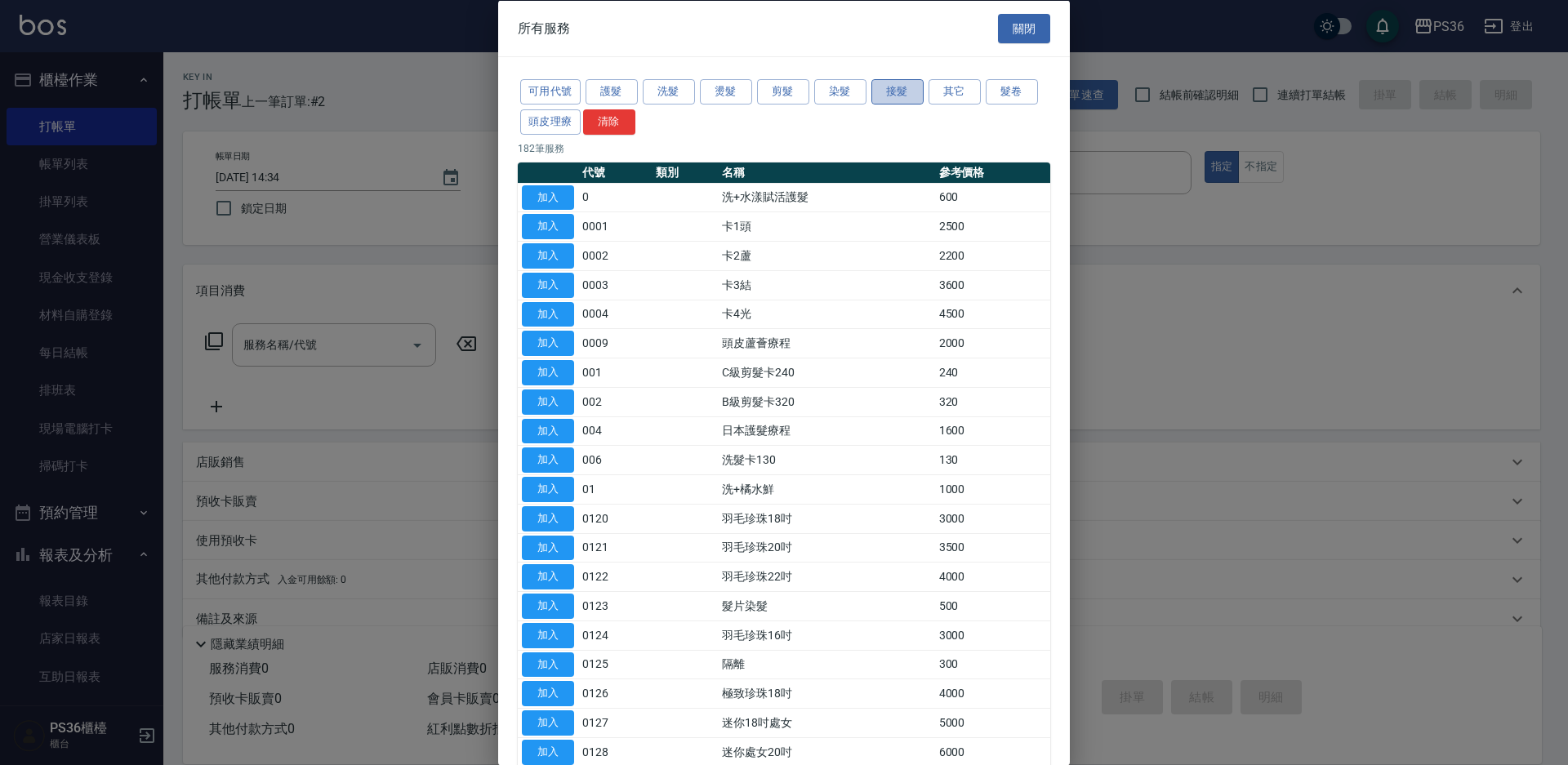
click at [886, 92] on button "接髮" at bounding box center [897, 91] width 52 height 26
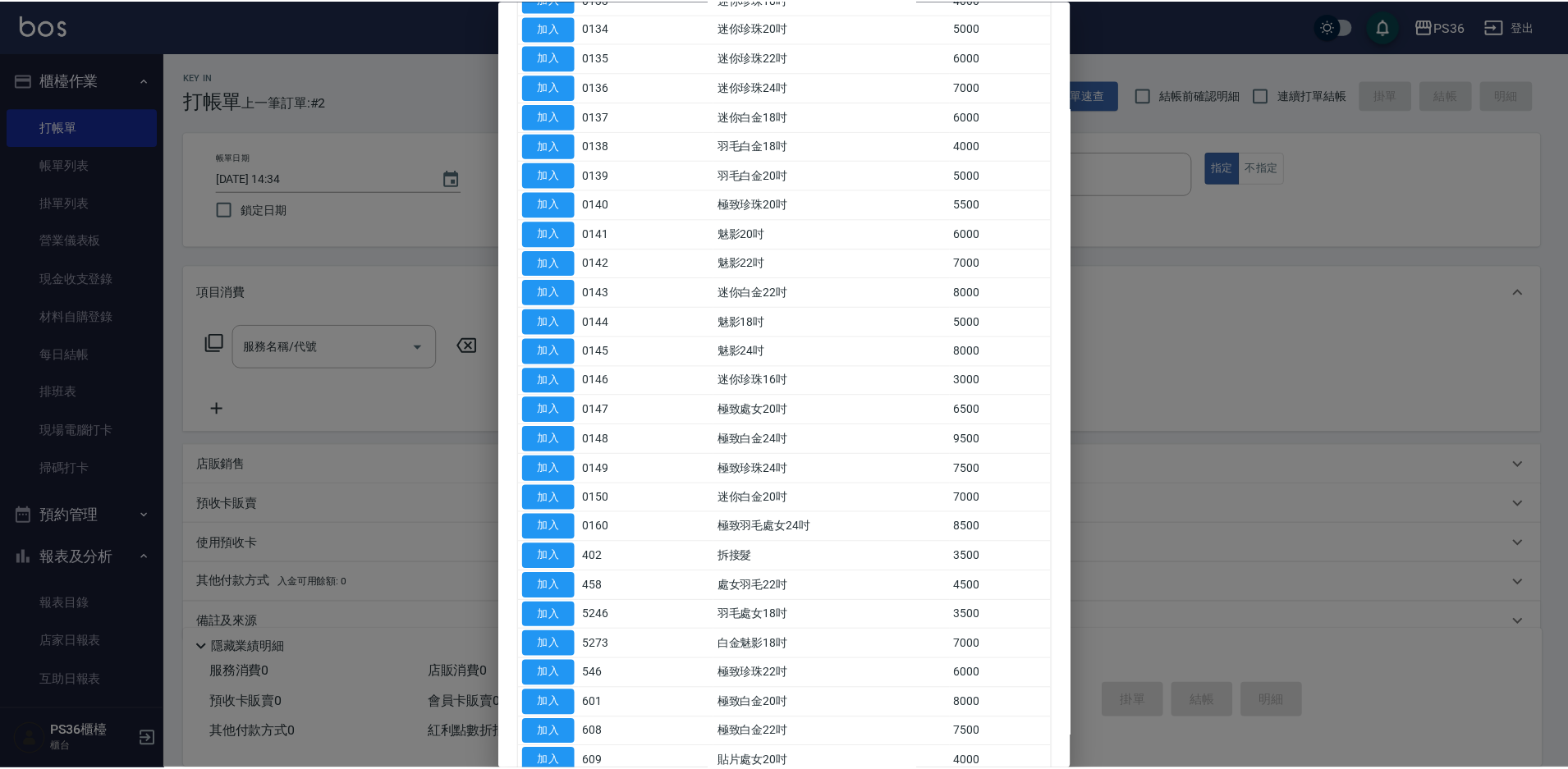
scroll to position [575, 0]
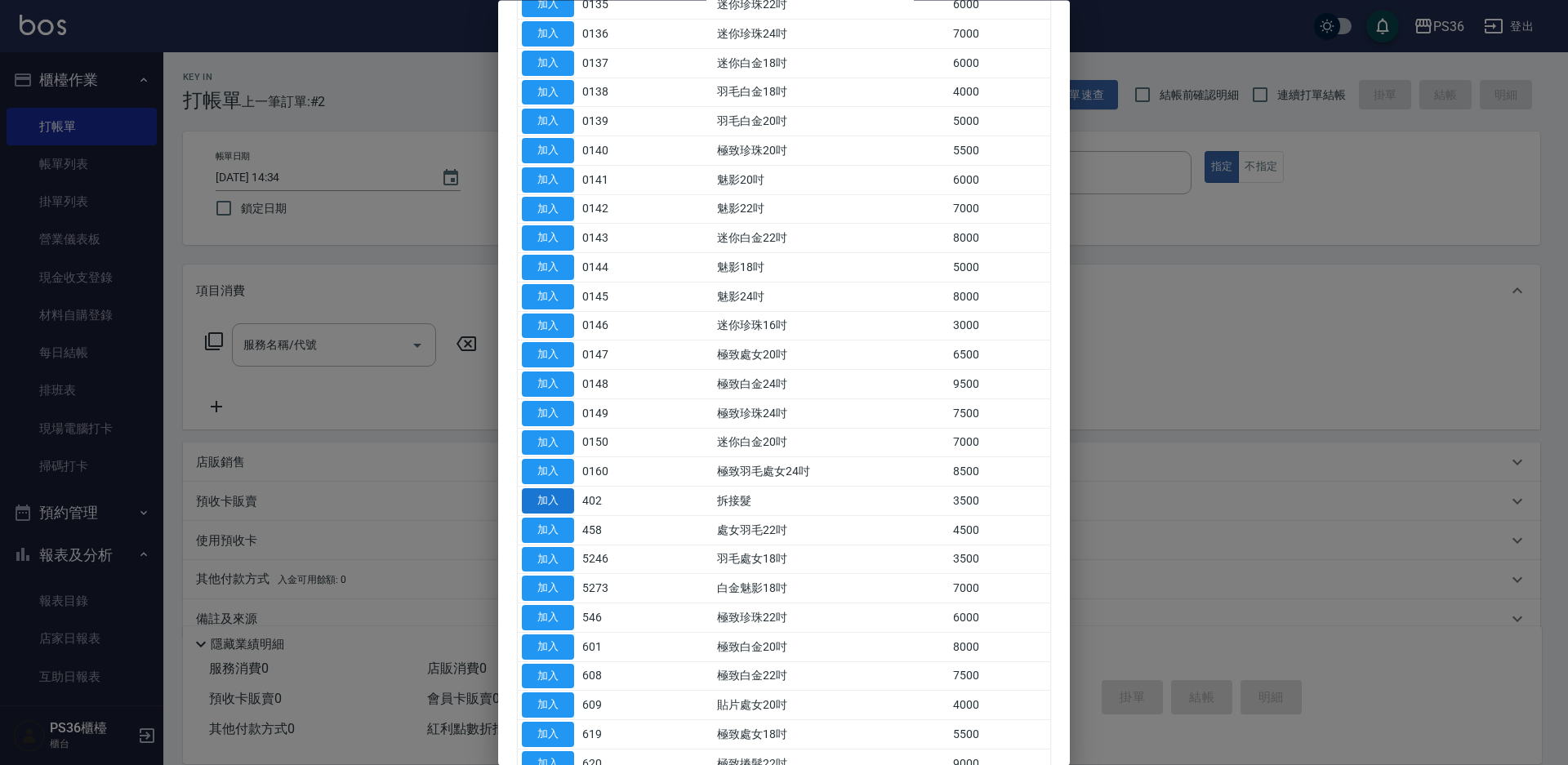
click at [555, 508] on button "加入" at bounding box center [548, 501] width 52 height 26
type input "拆接髮(402)"
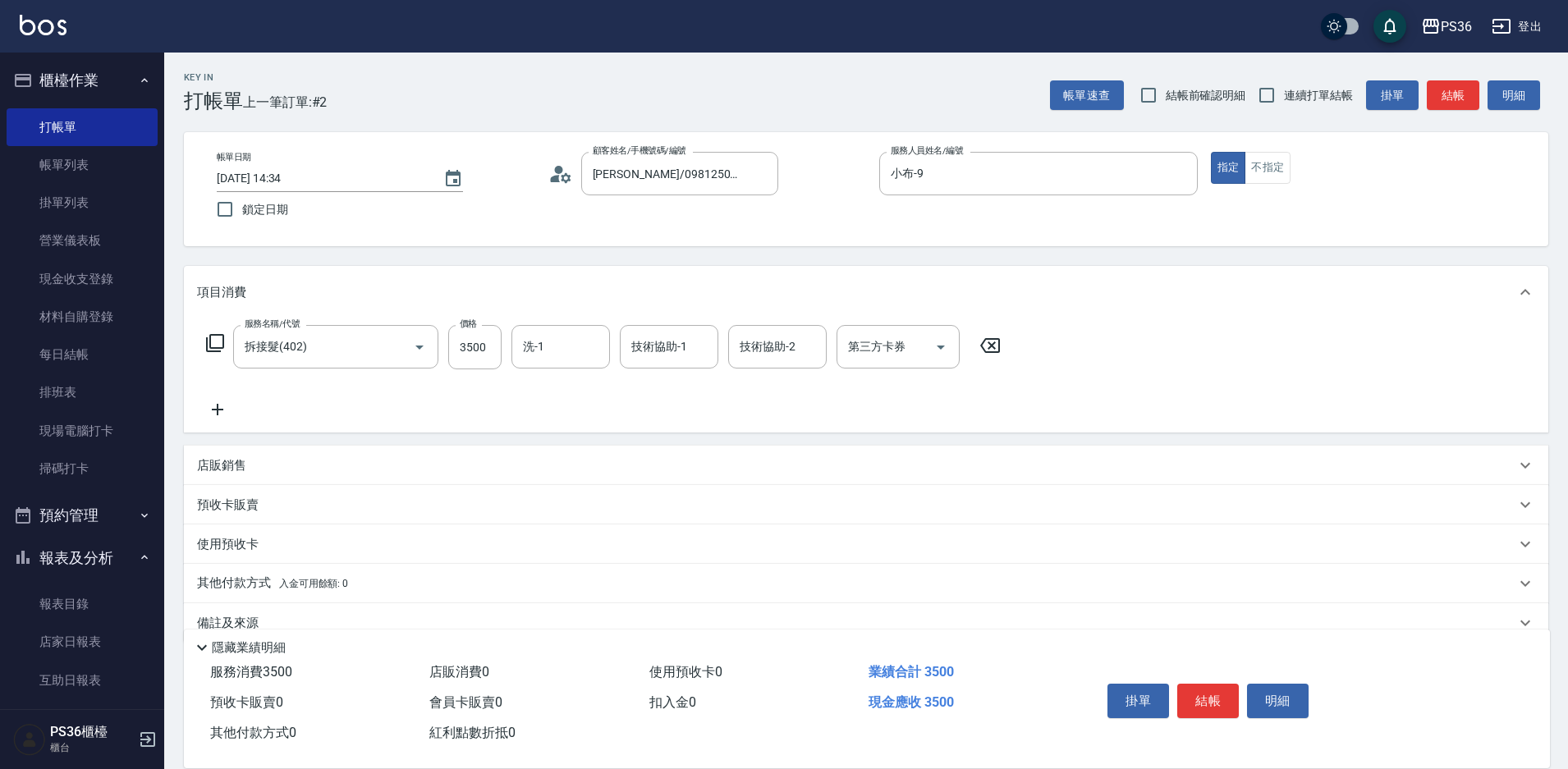
click at [213, 348] on icon at bounding box center [215, 343] width 18 height 18
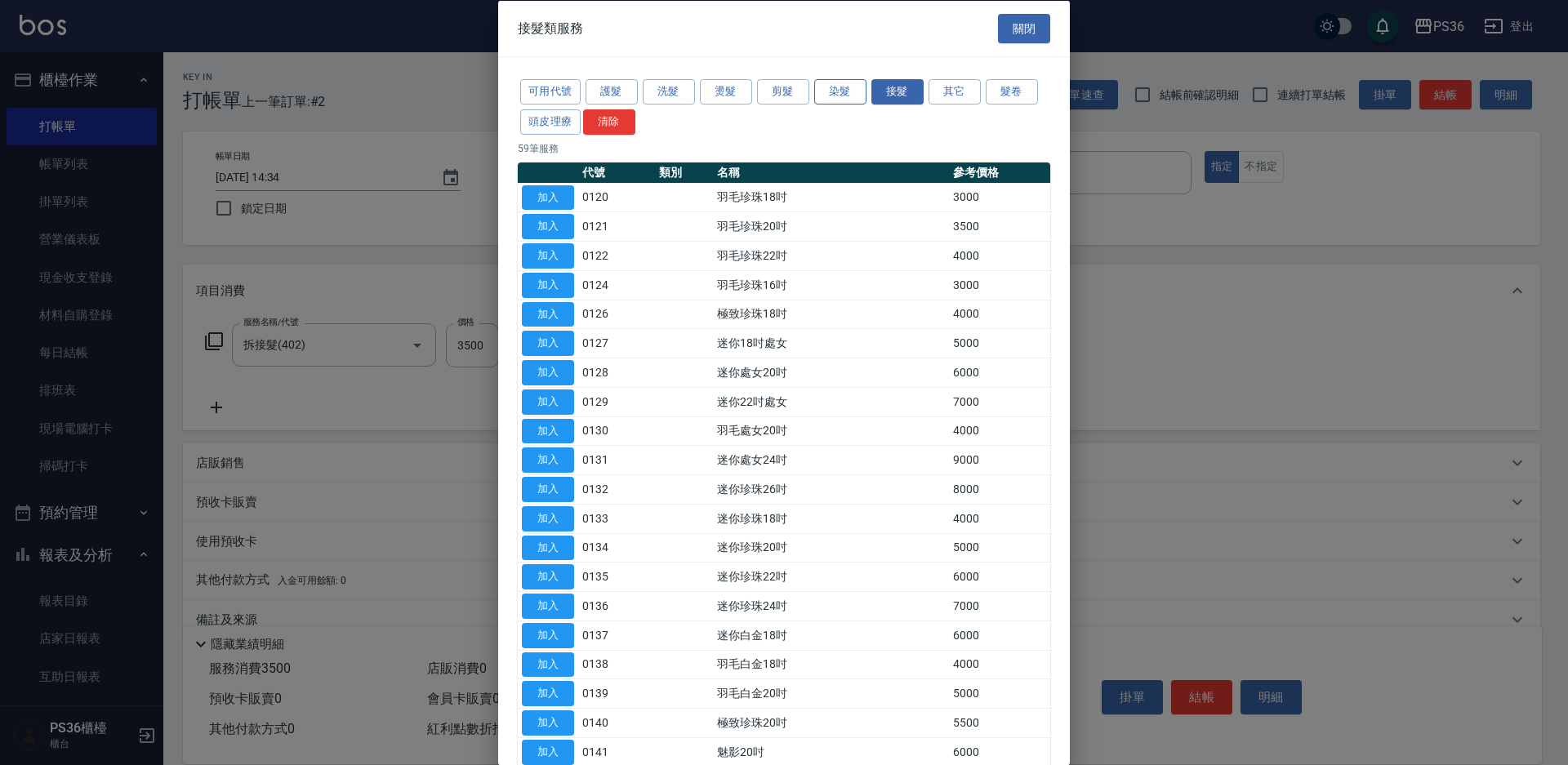
click at [817, 97] on button "染髮" at bounding box center [840, 91] width 52 height 26
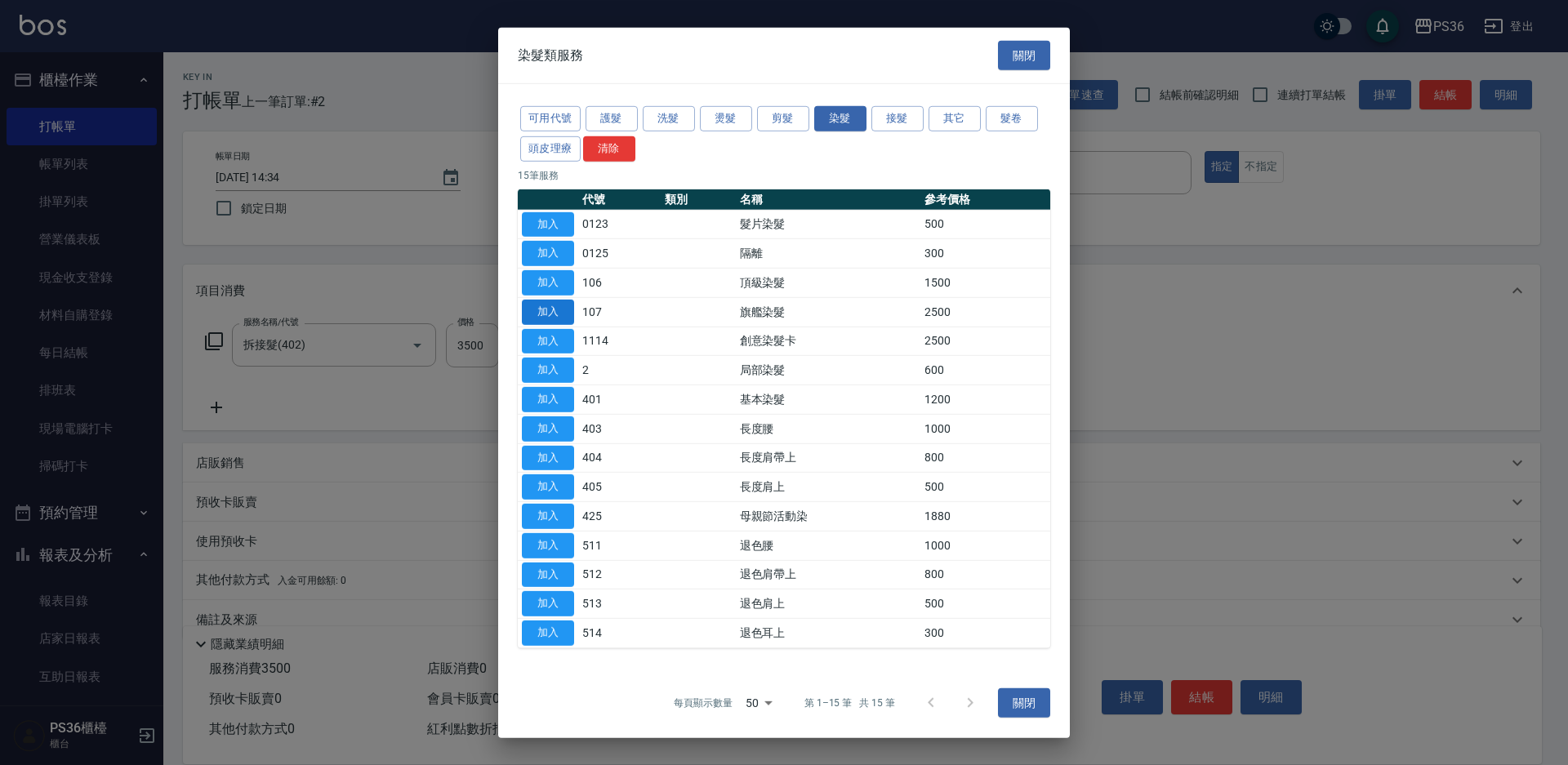
click at [561, 315] on button "加入" at bounding box center [548, 312] width 52 height 26
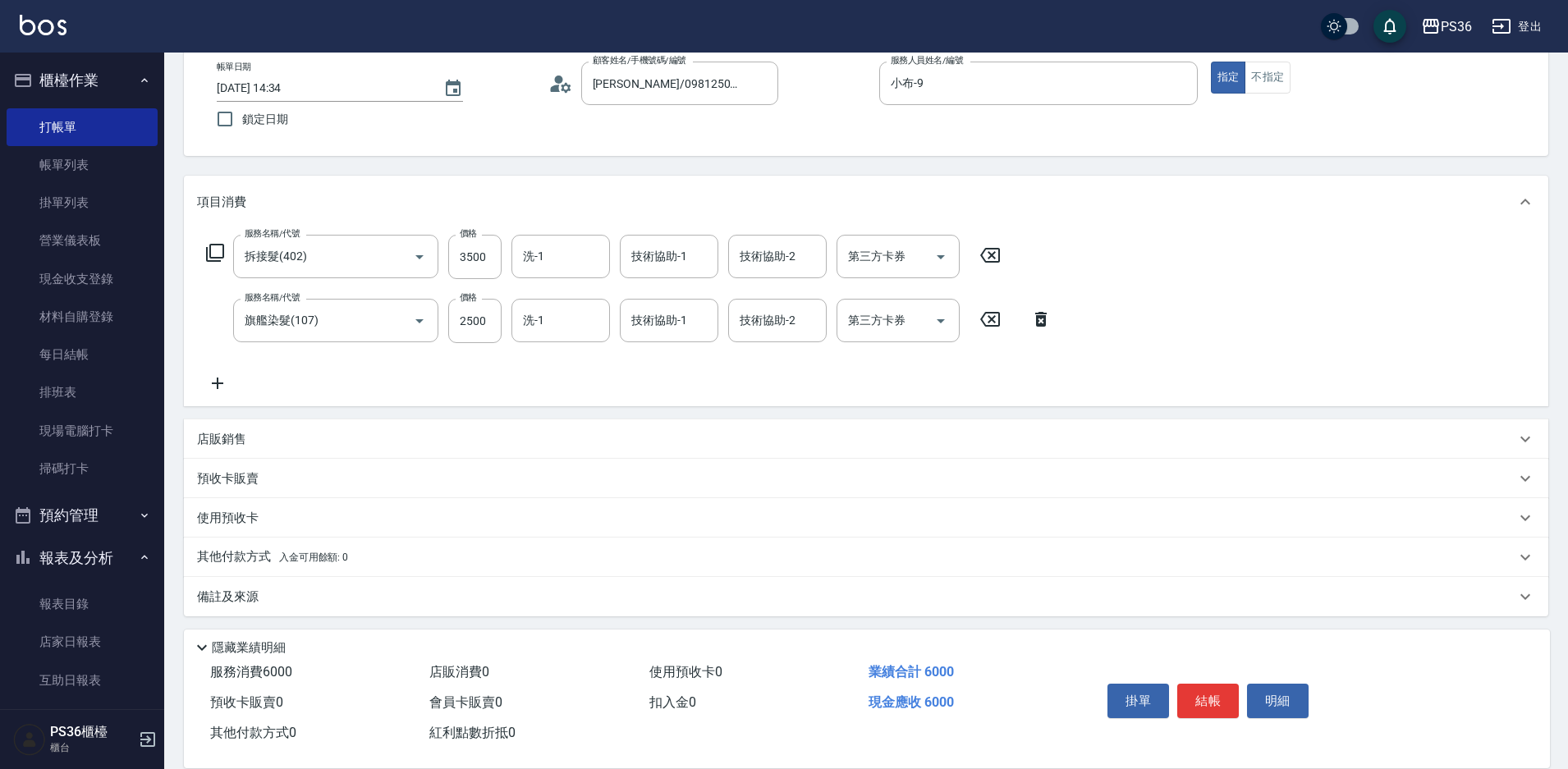
scroll to position [95, 0]
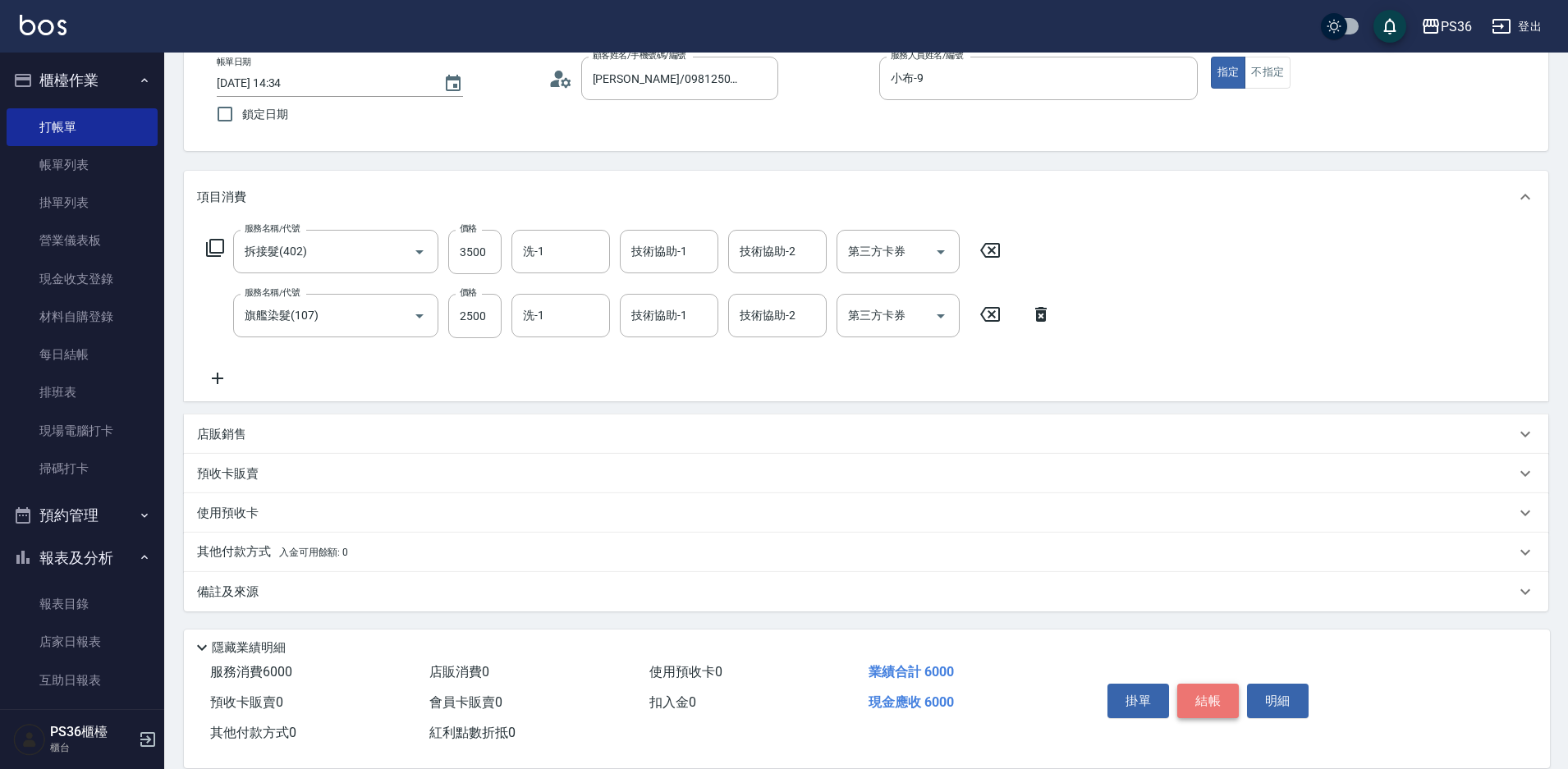
click at [1209, 694] on button "結帳" at bounding box center [1208, 701] width 62 height 35
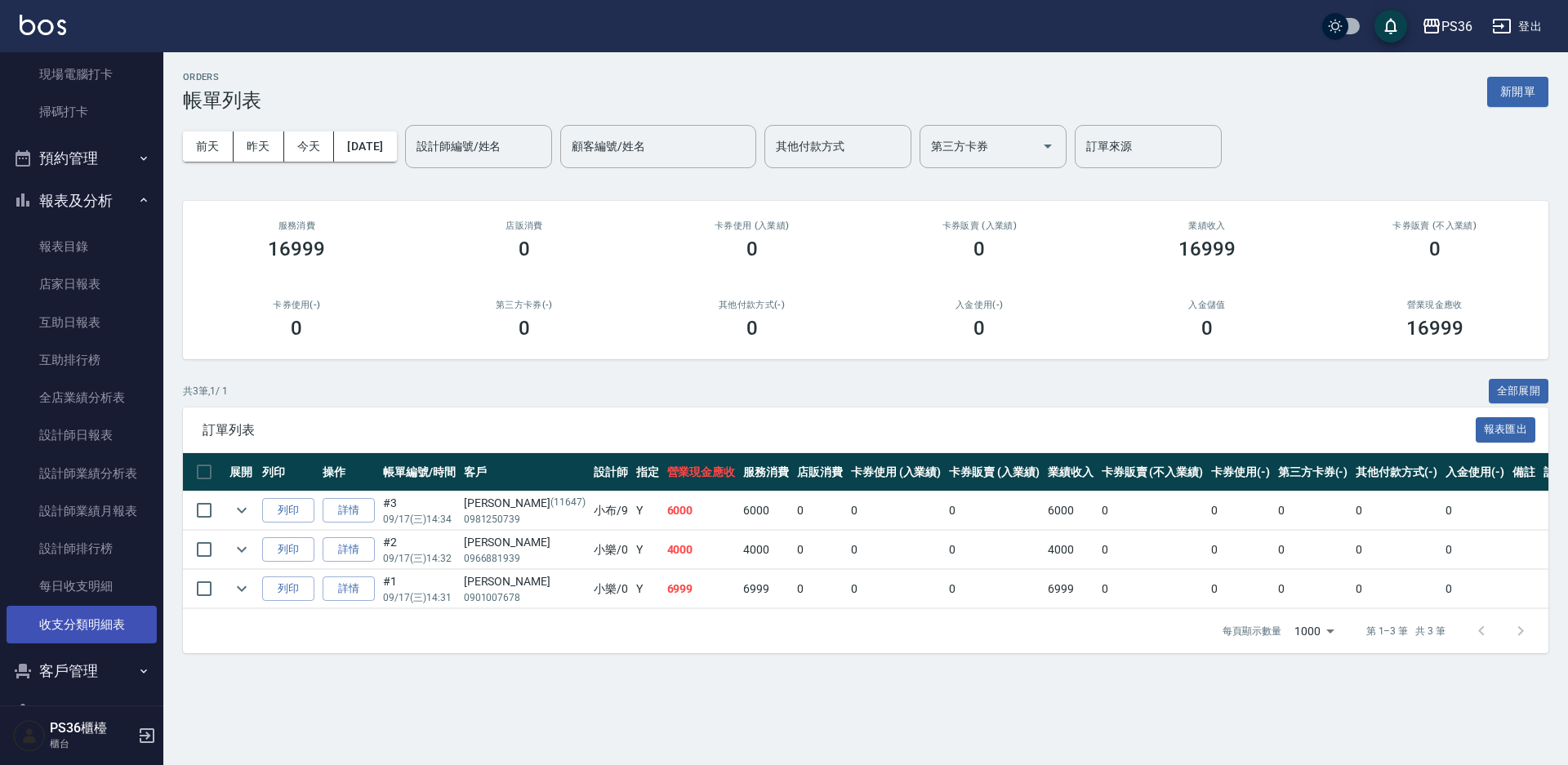
scroll to position [487, 0]
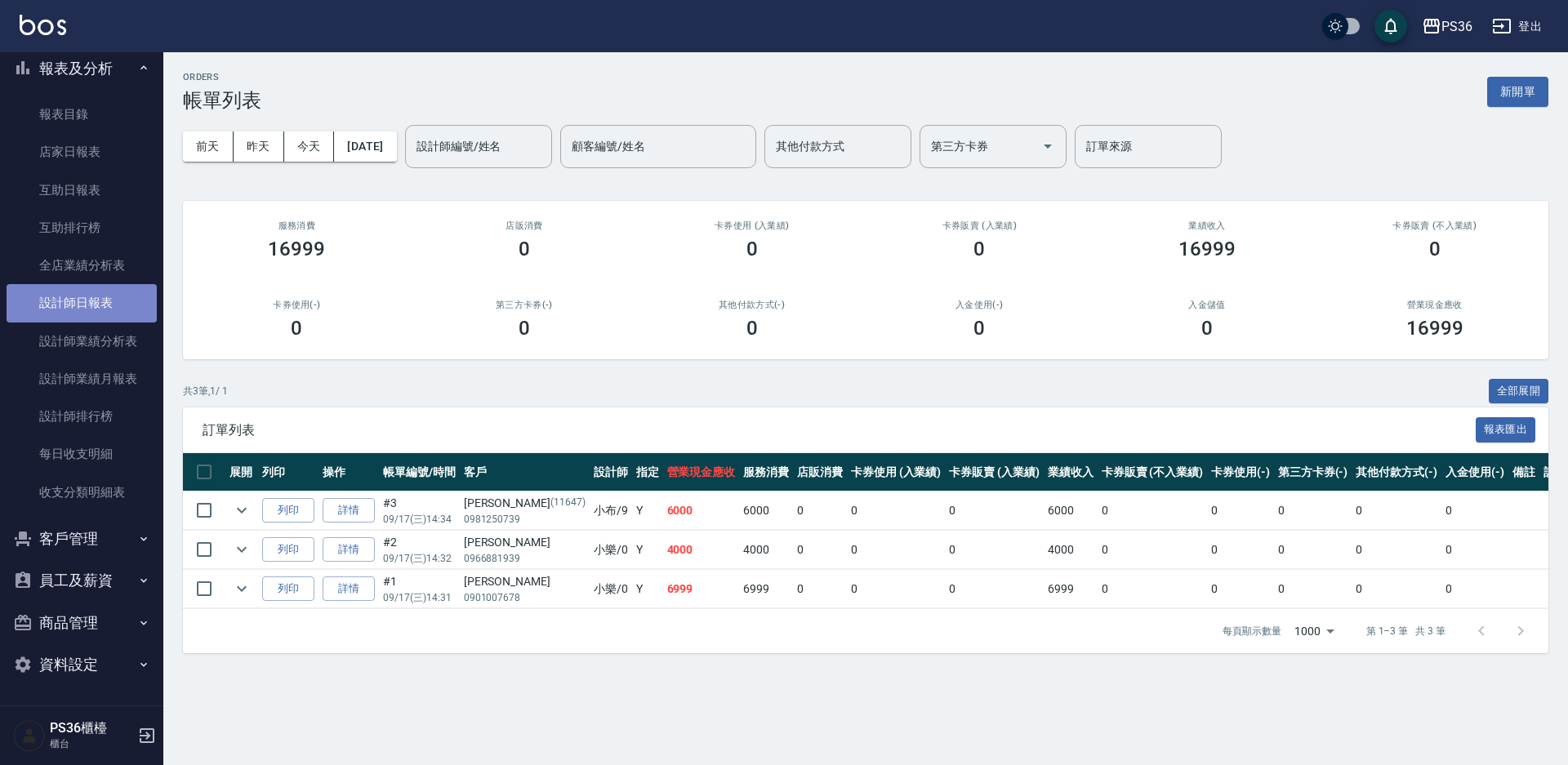
click at [113, 296] on link "設計師日報表" at bounding box center [81, 303] width 150 height 37
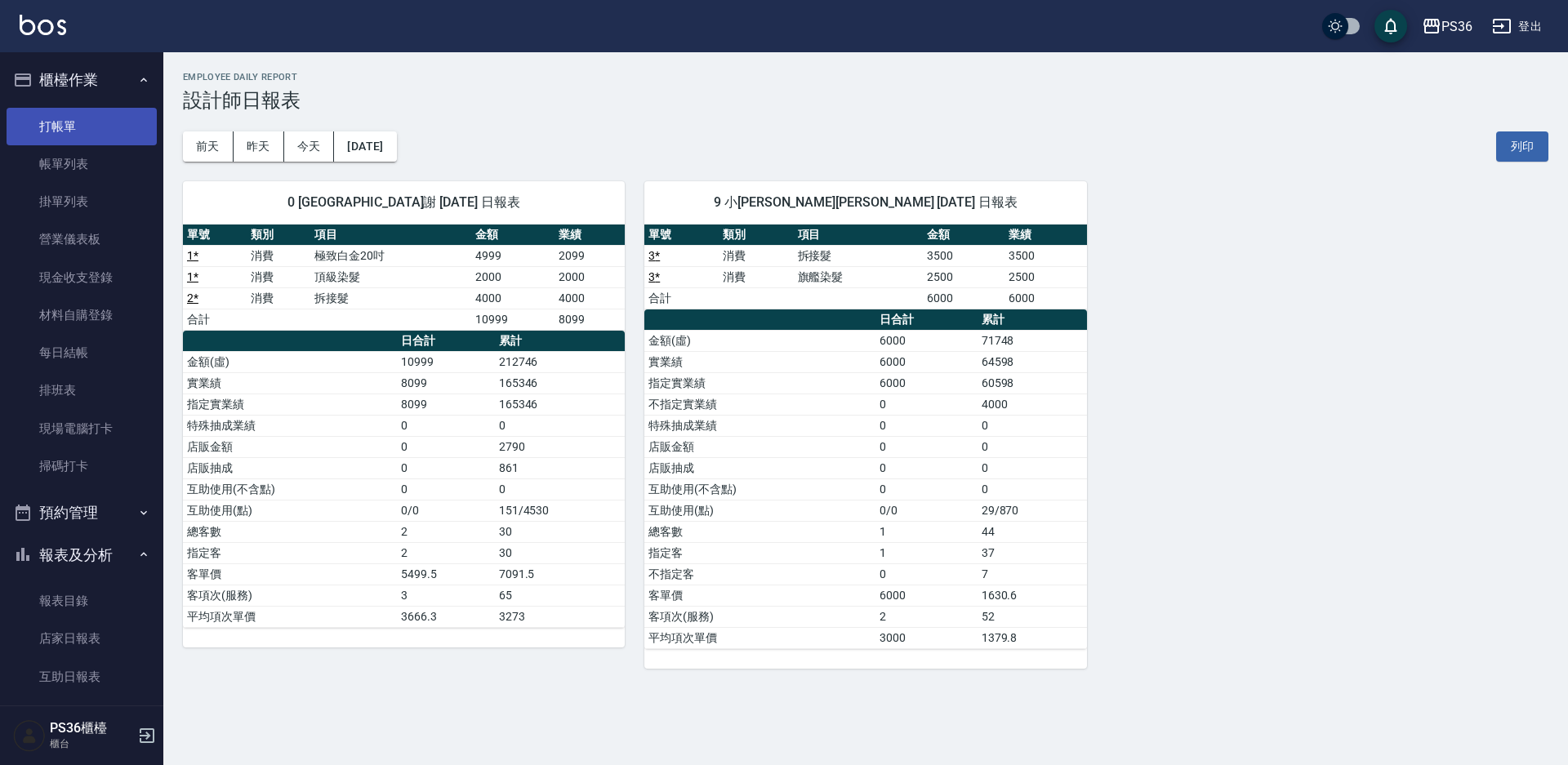
click at [92, 133] on link "打帳單" at bounding box center [81, 126] width 150 height 37
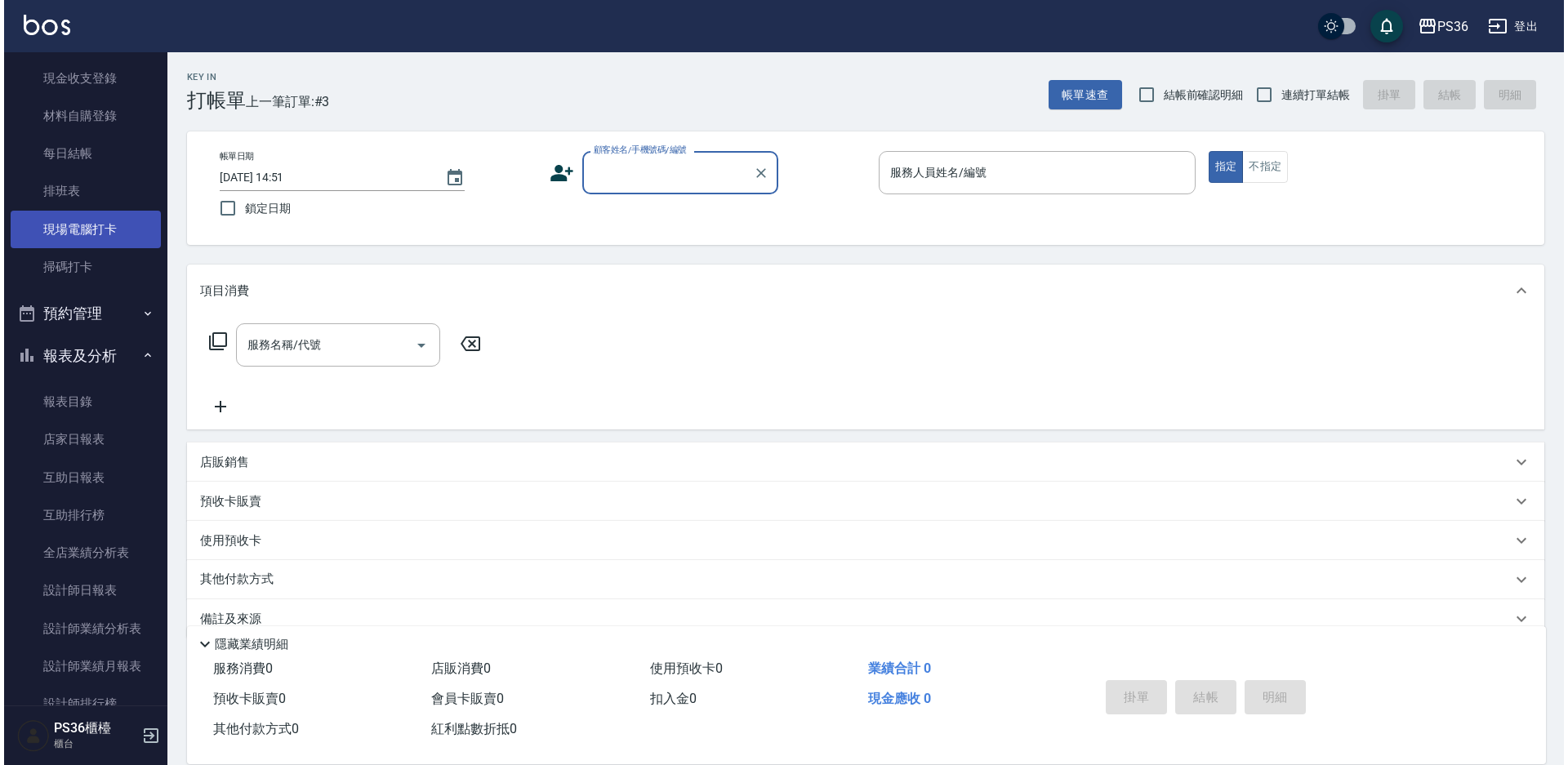
scroll to position [327, 0]
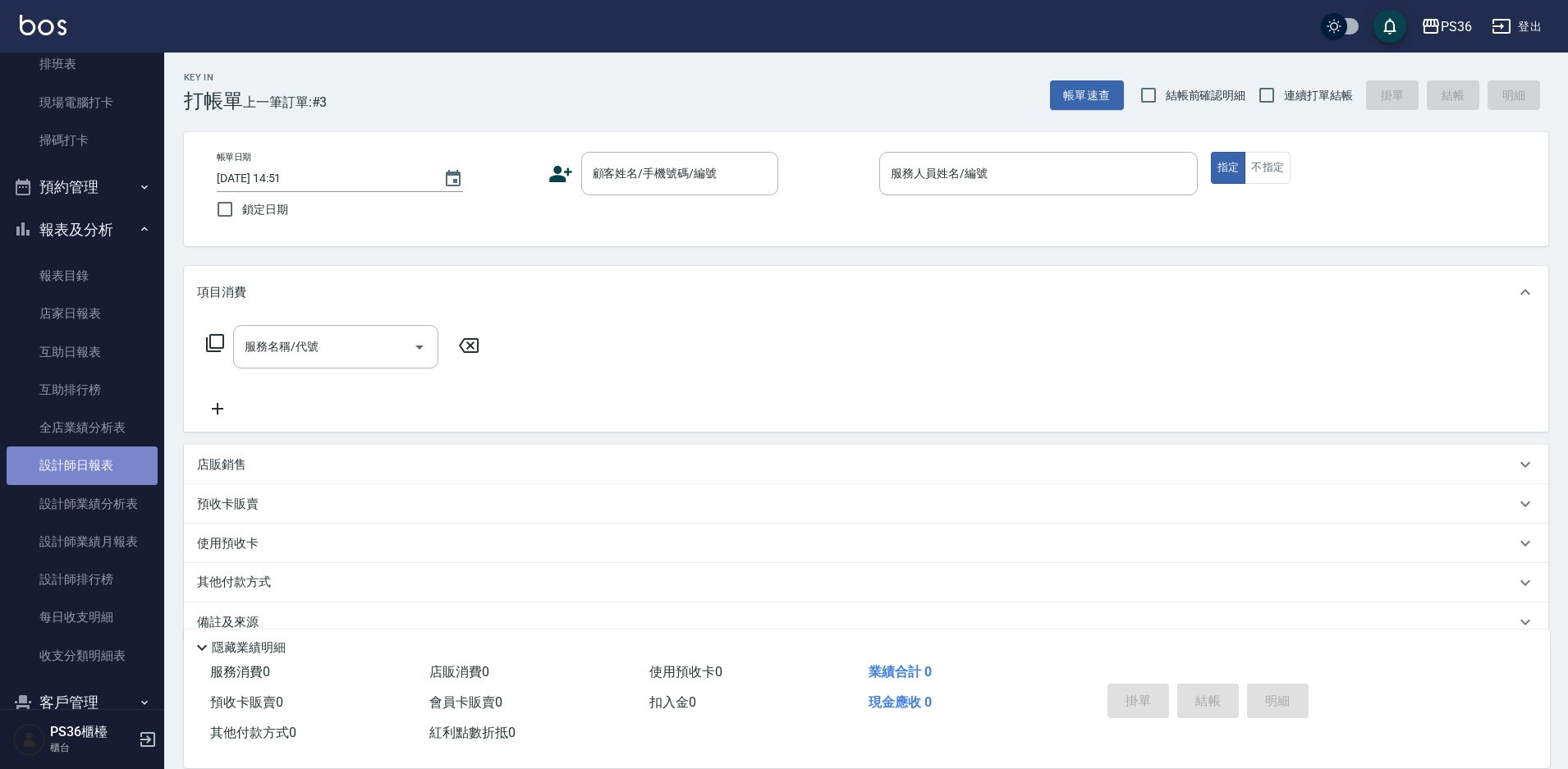
click at [108, 463] on link "設計師日報表" at bounding box center [81, 466] width 151 height 37
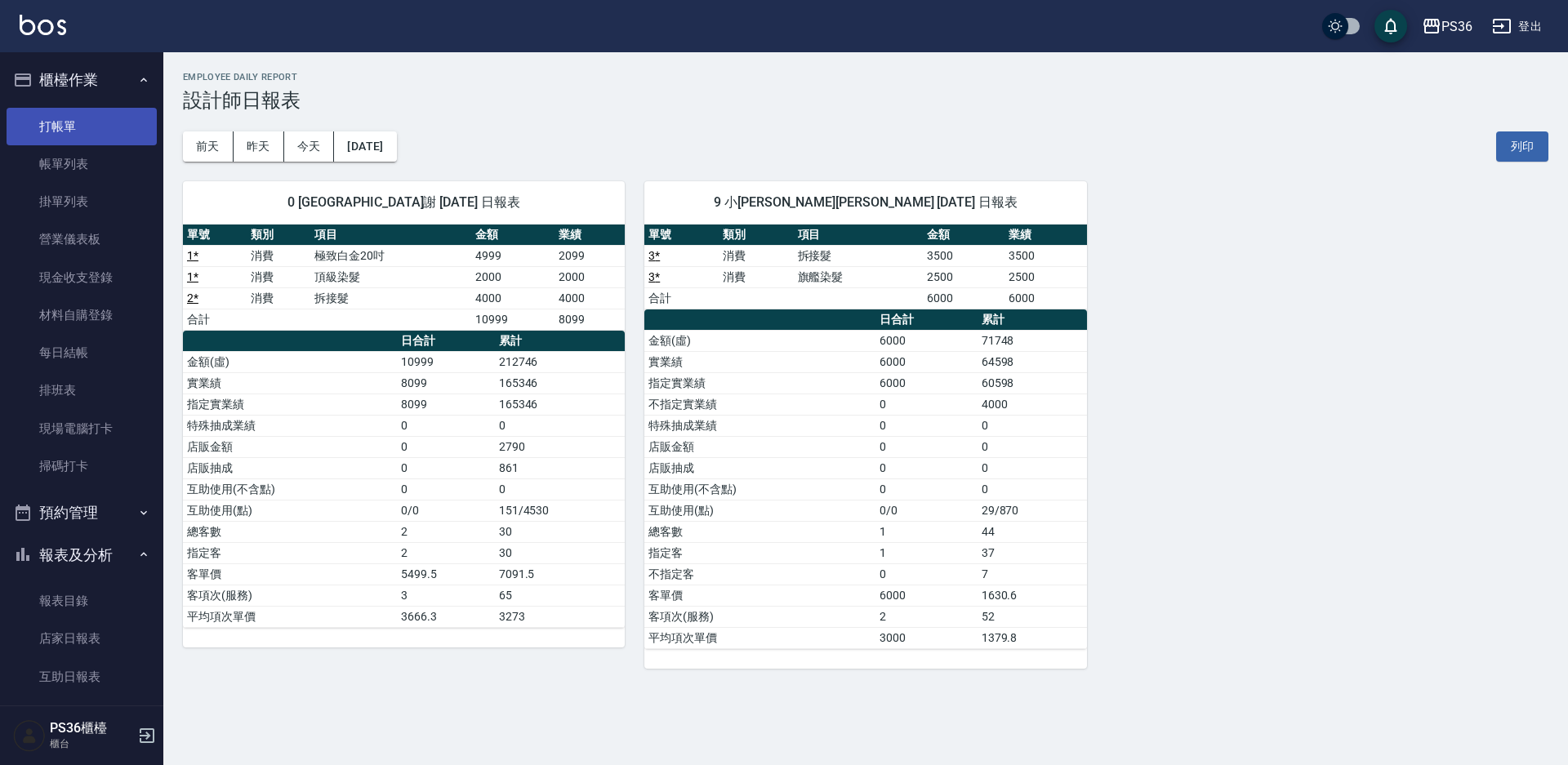
click at [100, 122] on link "打帳單" at bounding box center [81, 126] width 150 height 37
